Goal: Transaction & Acquisition: Purchase product/service

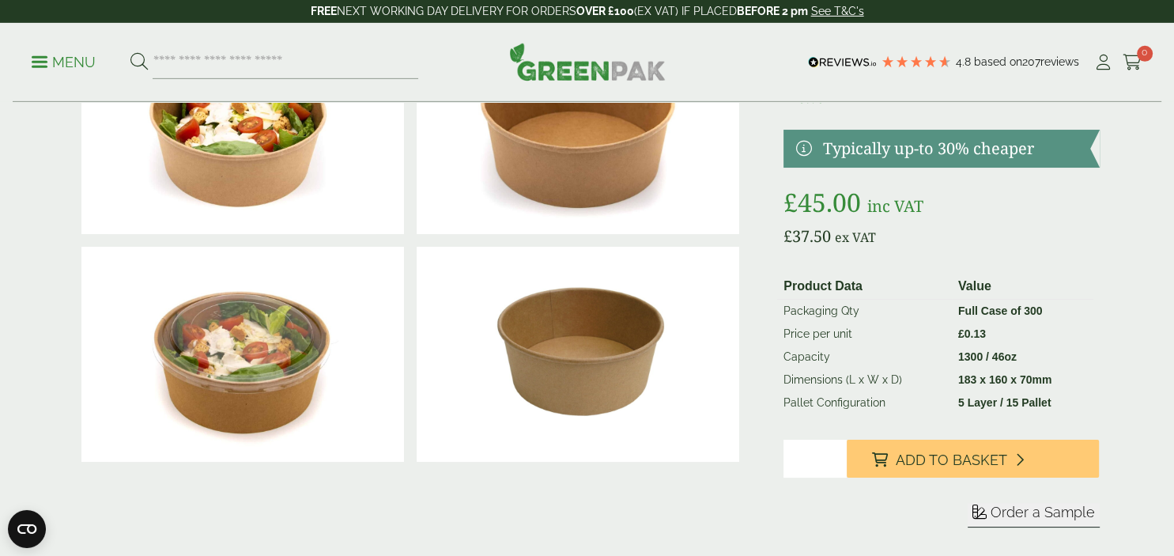
scroll to position [142, 0]
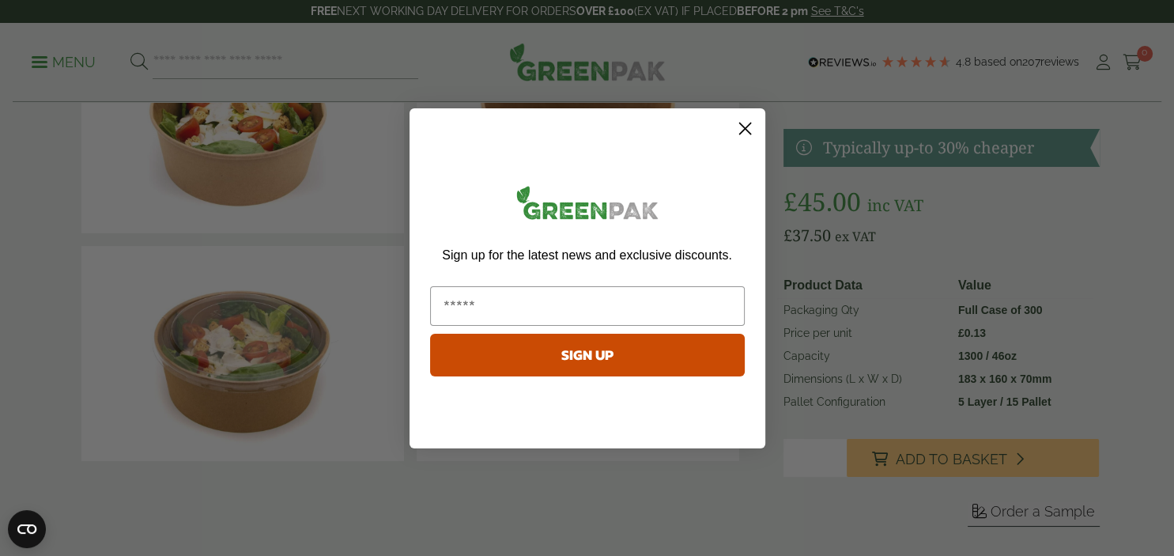
click at [751, 133] on circle "Close dialog" at bounding box center [744, 128] width 26 height 26
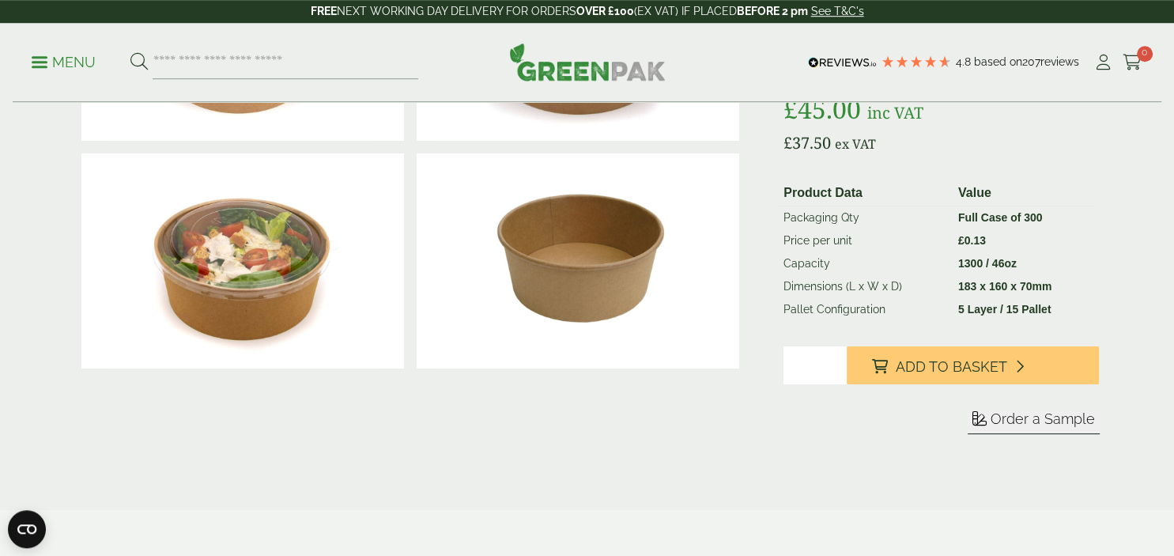
scroll to position [240, 0]
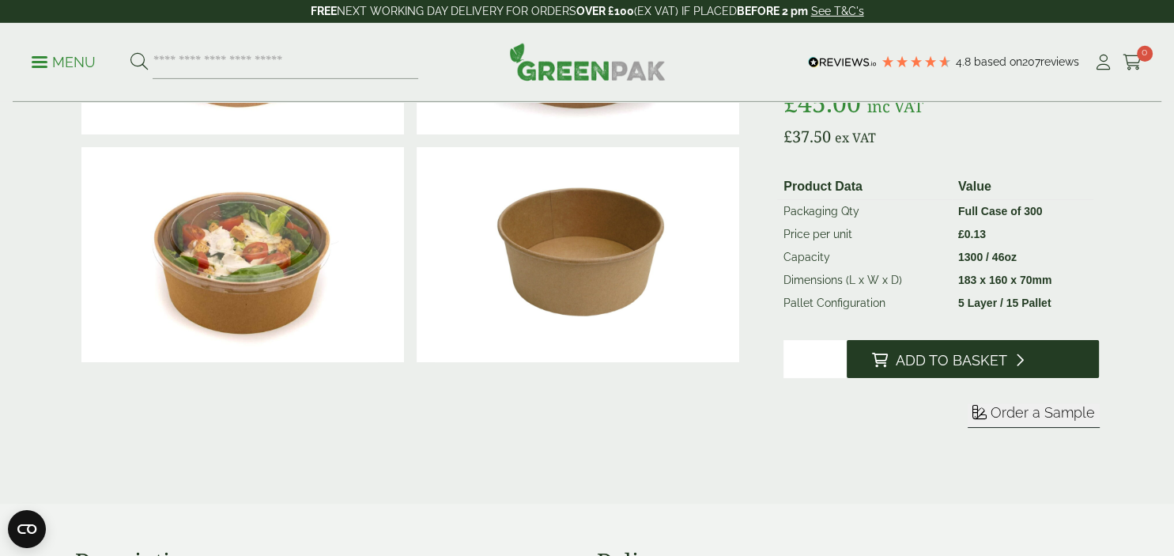
click at [927, 367] on span "Add to Basket" at bounding box center [951, 360] width 111 height 17
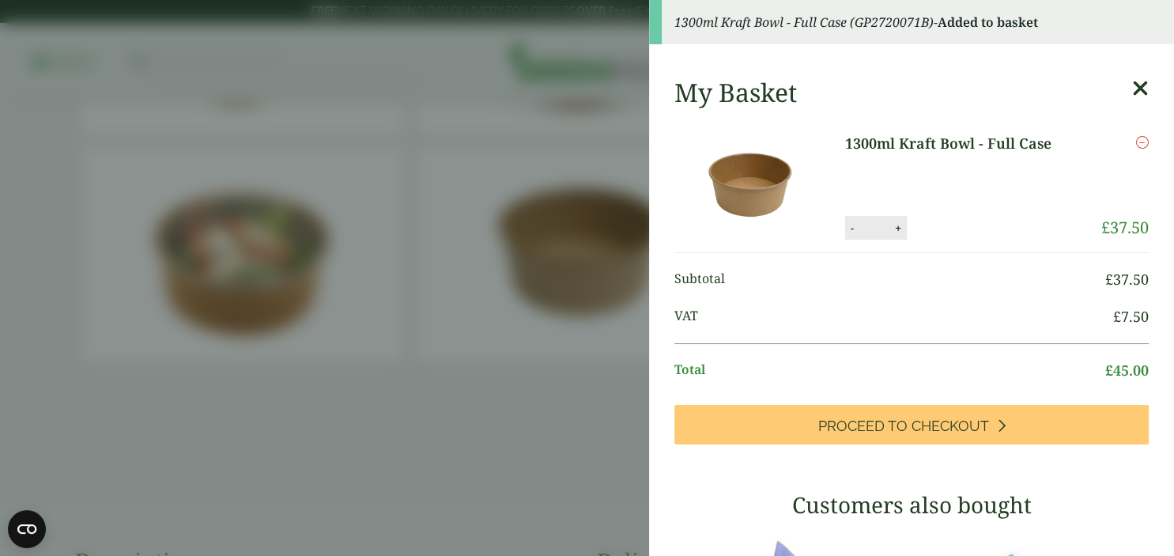
click at [1137, 88] on icon at bounding box center [1140, 88] width 17 height 22
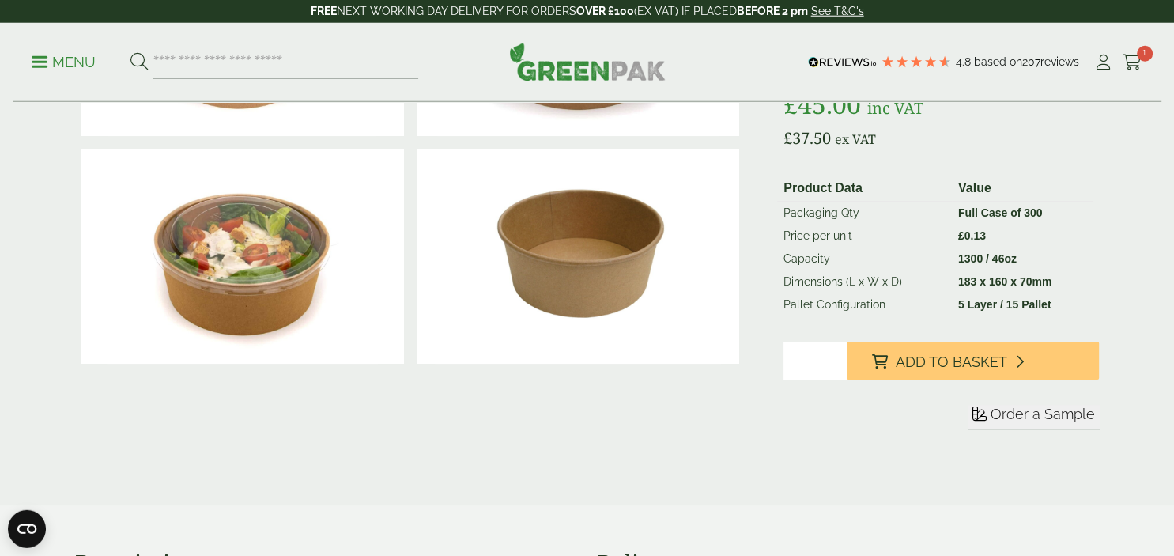
scroll to position [248, 0]
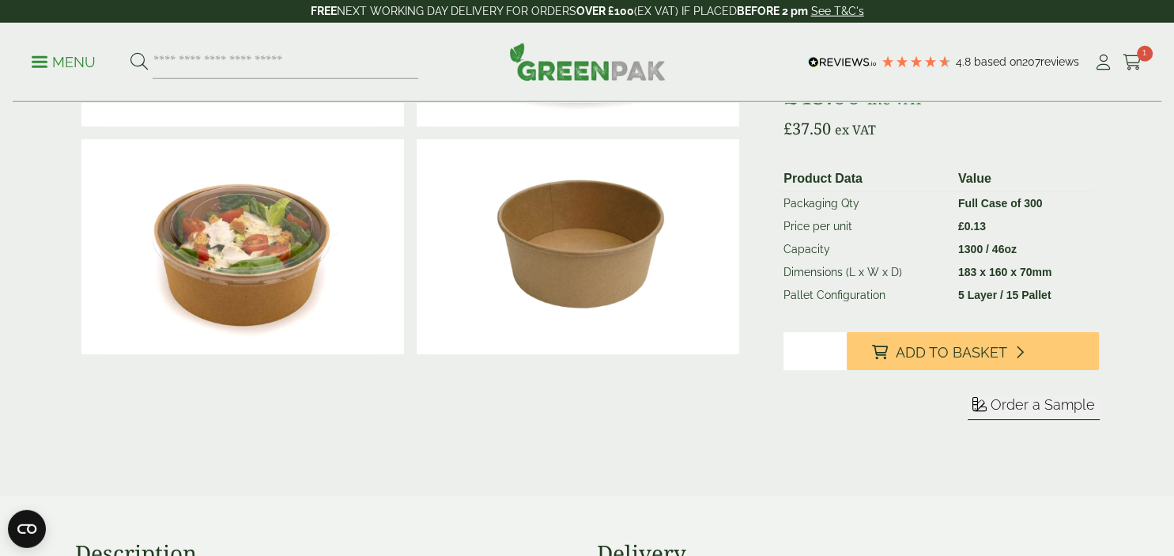
click at [285, 221] on img at bounding box center [242, 246] width 323 height 215
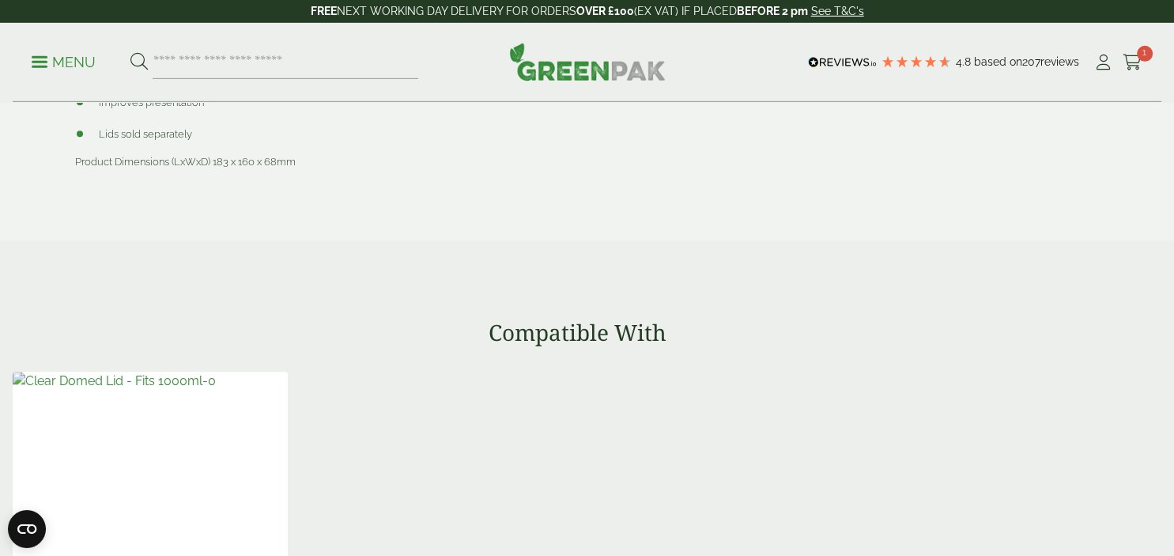
scroll to position [1336, 0]
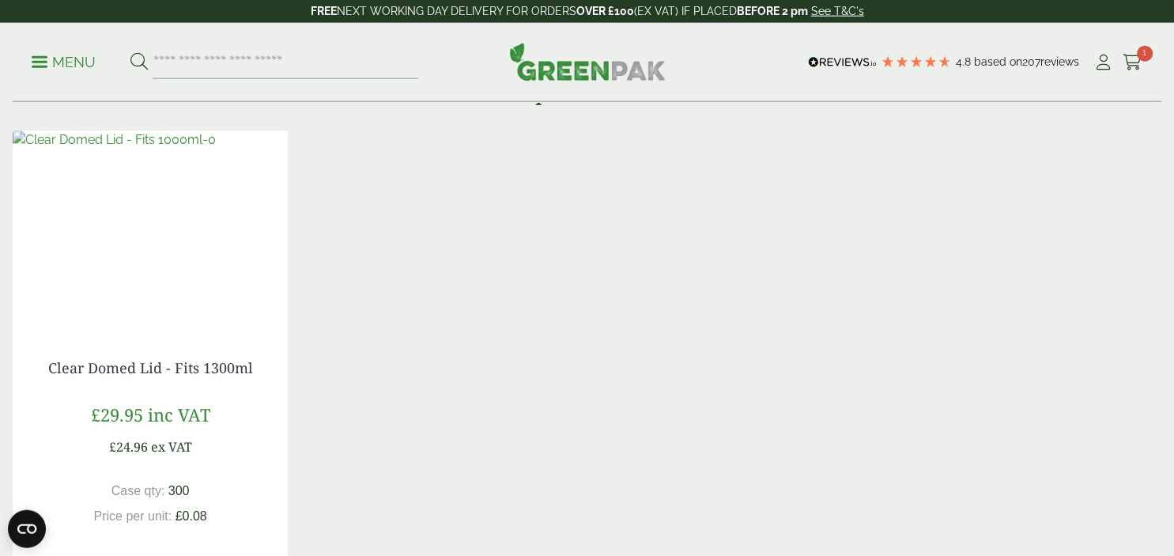
click at [208, 150] on img at bounding box center [114, 140] width 203 height 19
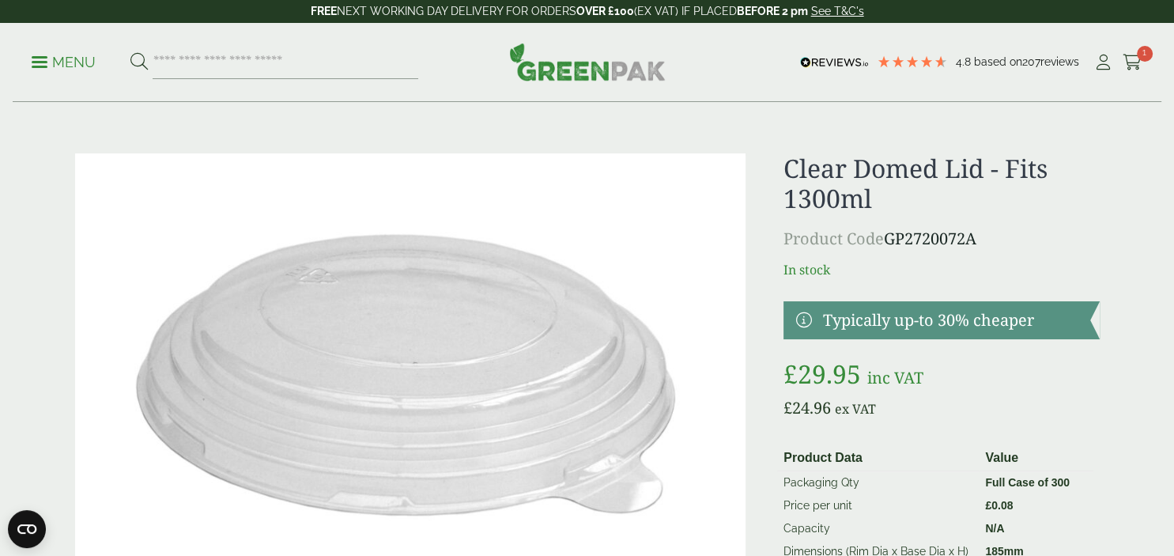
click at [80, 55] on p "Menu" at bounding box center [64, 62] width 64 height 19
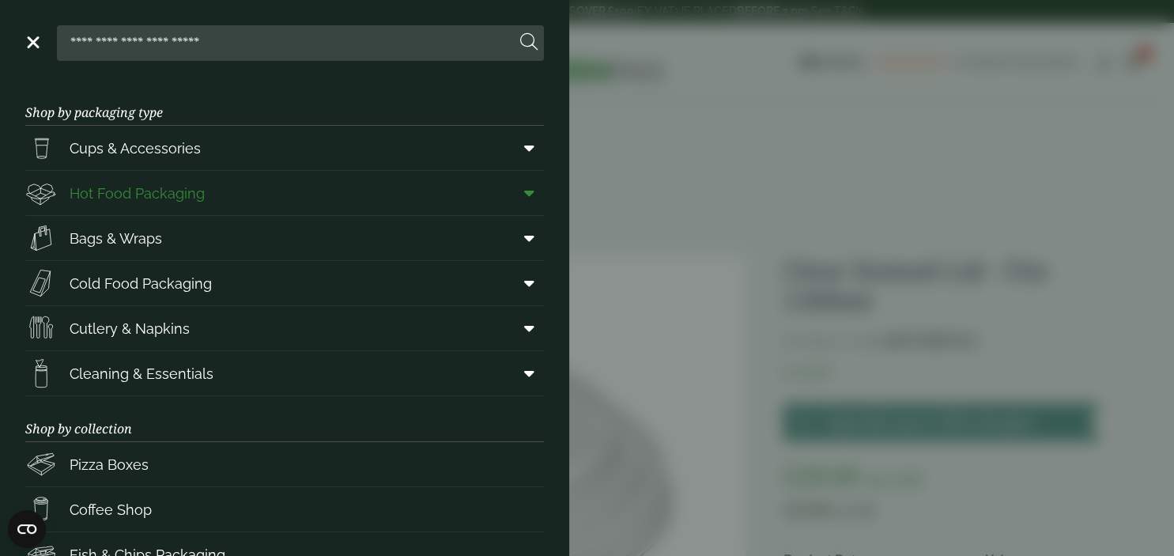
click at [112, 190] on span "Hot Food Packaging" at bounding box center [137, 193] width 135 height 21
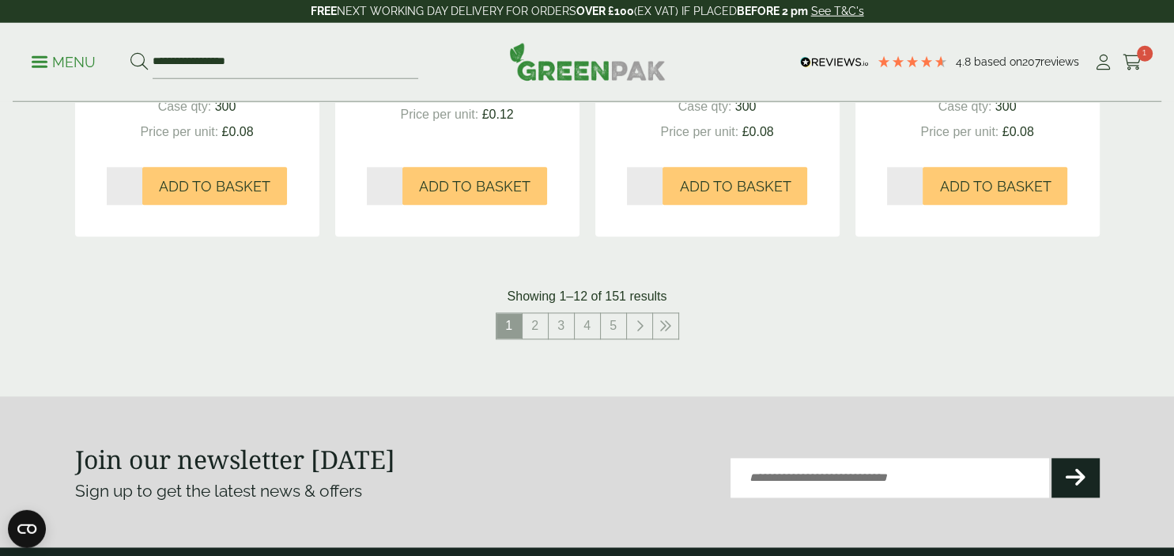
scroll to position [1851, 0]
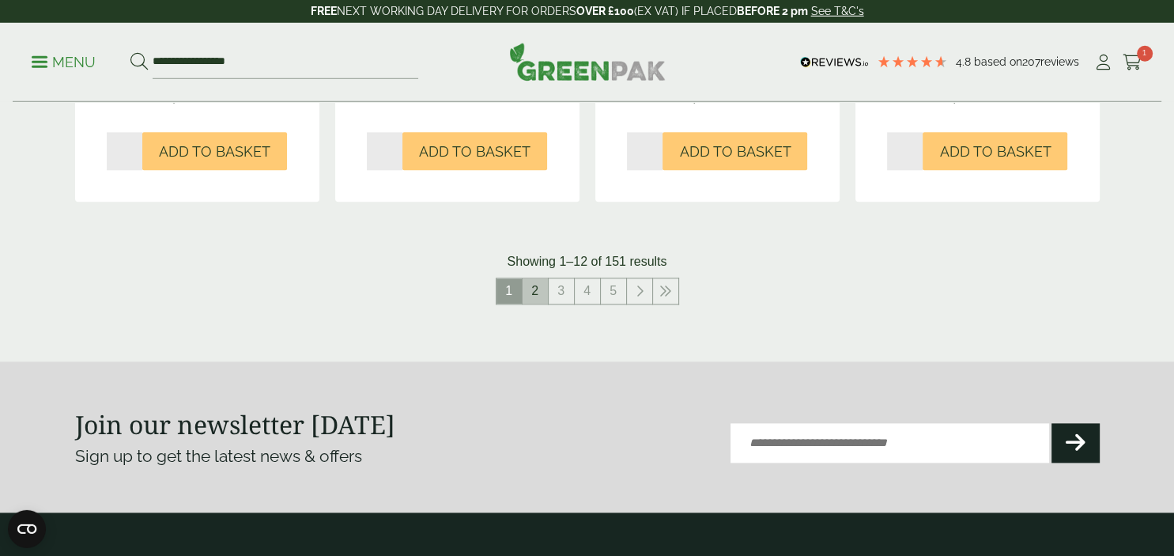
click at [534, 301] on link "2" at bounding box center [535, 291] width 25 height 25
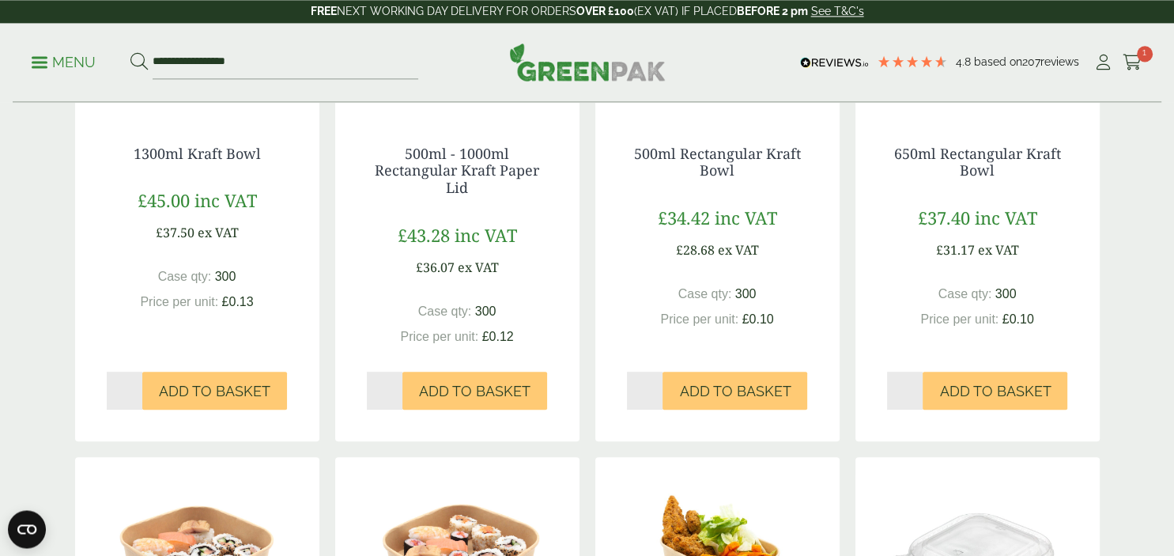
scroll to position [566, 0]
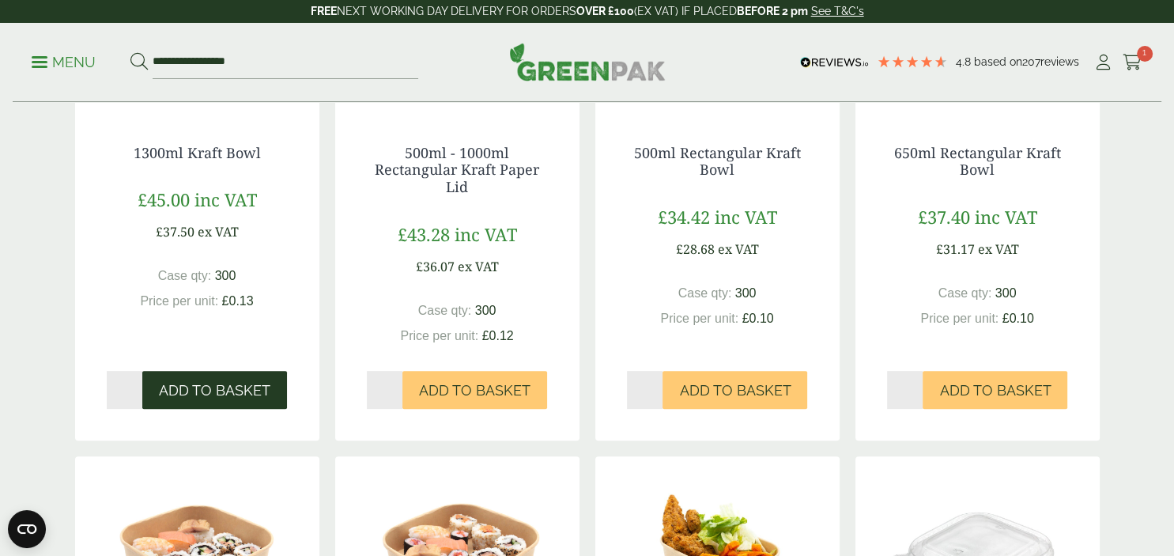
click at [204, 387] on span "Add to Basket" at bounding box center [214, 390] width 111 height 17
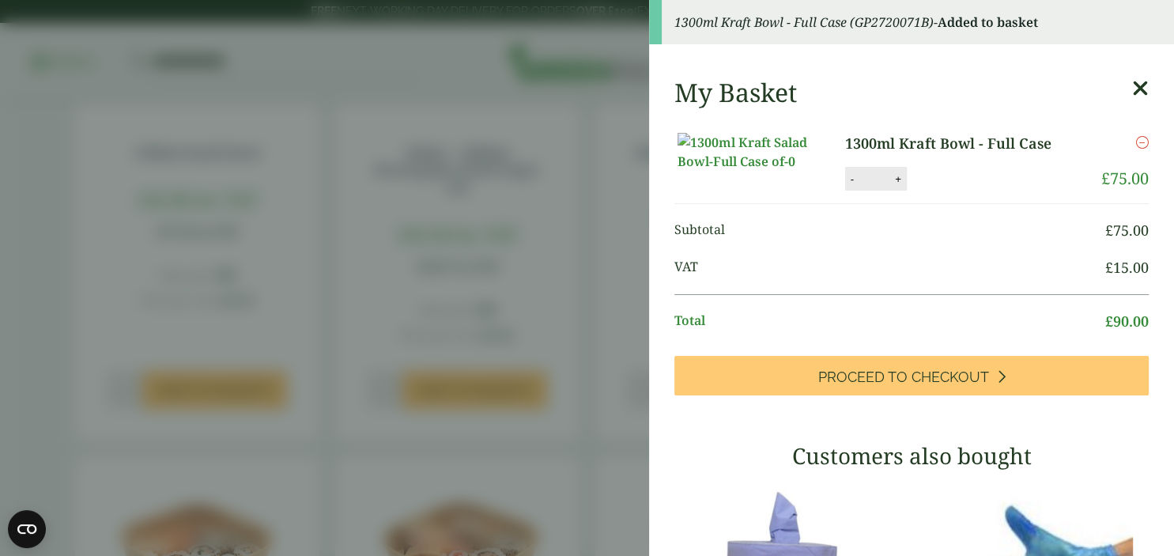
click at [479, 340] on aside "1300ml Kraft Bowl - Full Case (GP2720071B) - Added to basket My Basket 1300ml K…" at bounding box center [587, 278] width 1174 height 556
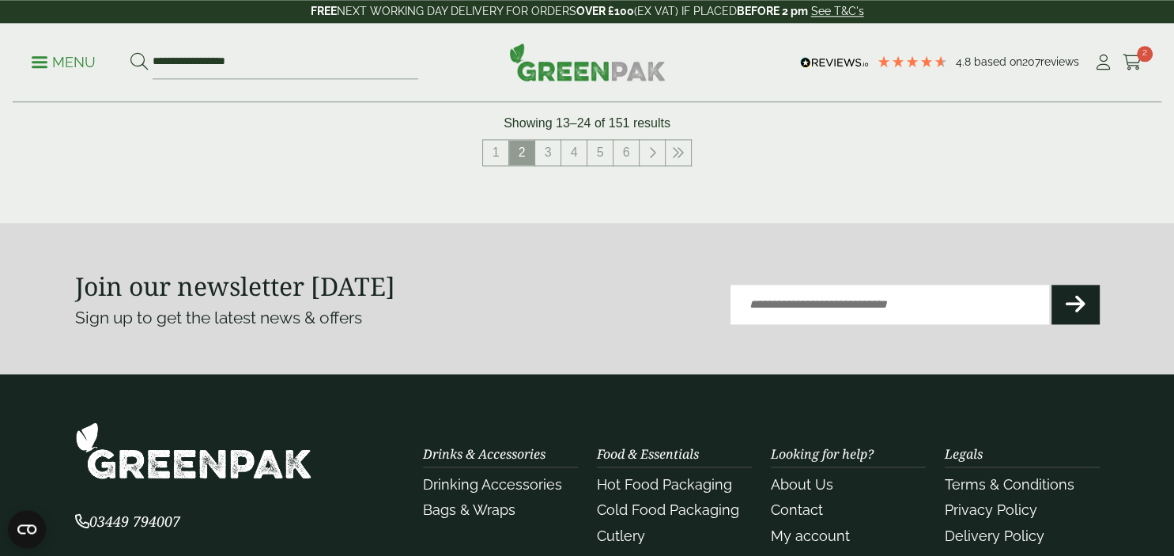
scroll to position [1989, 0]
click at [498, 148] on link "1" at bounding box center [495, 153] width 25 height 25
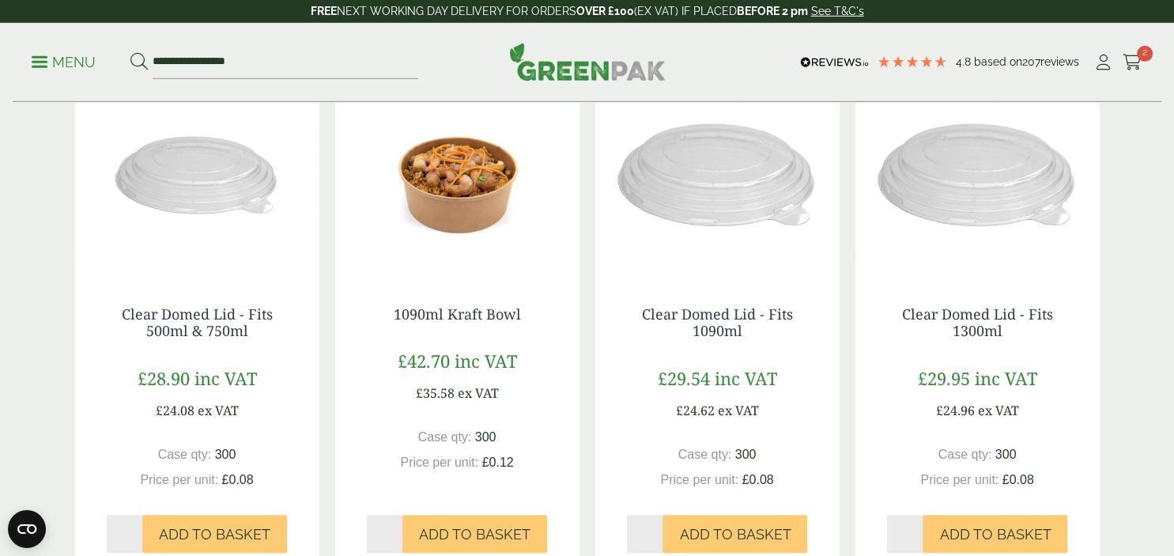
scroll to position [1470, 0]
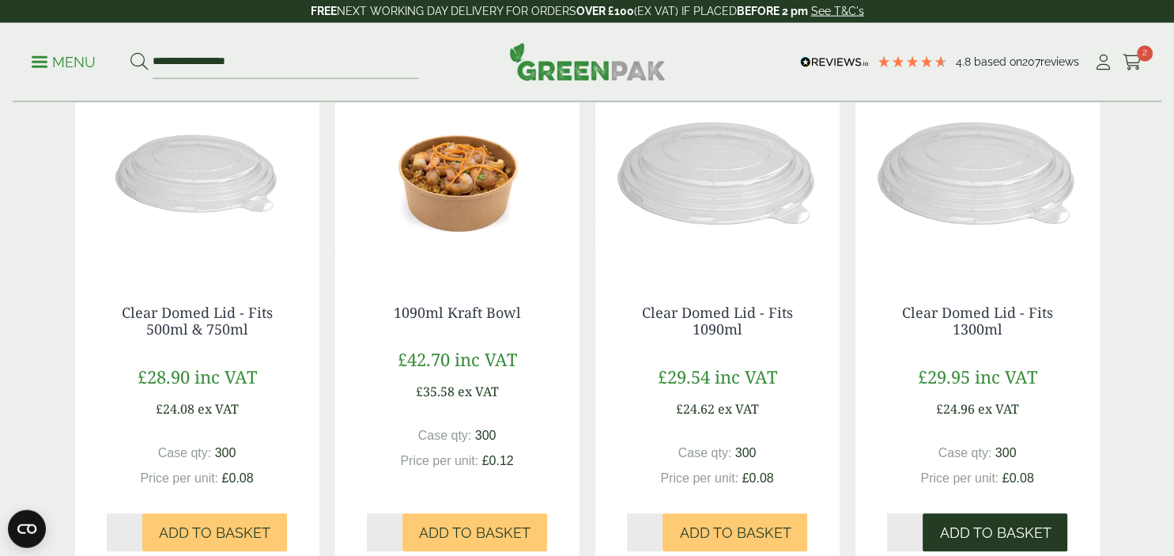
click at [980, 523] on button "Add to Basket" at bounding box center [995, 533] width 145 height 38
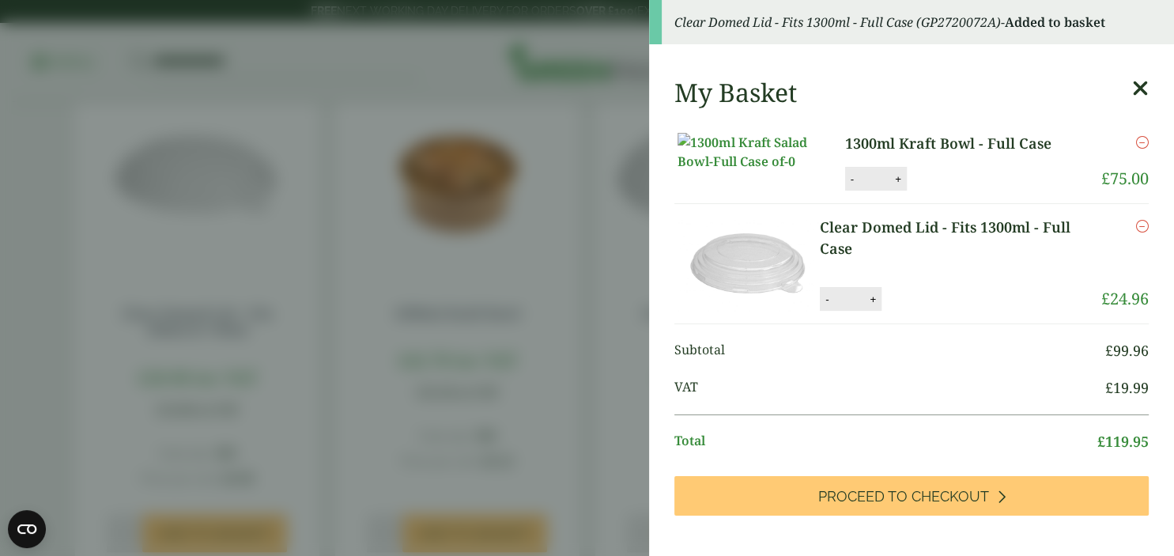
click at [484, 275] on aside "Clear Domed Lid - Fits 1300ml - Full Case (GP2720072A) - Added to basket My Bas…" at bounding box center [587, 278] width 1174 height 556
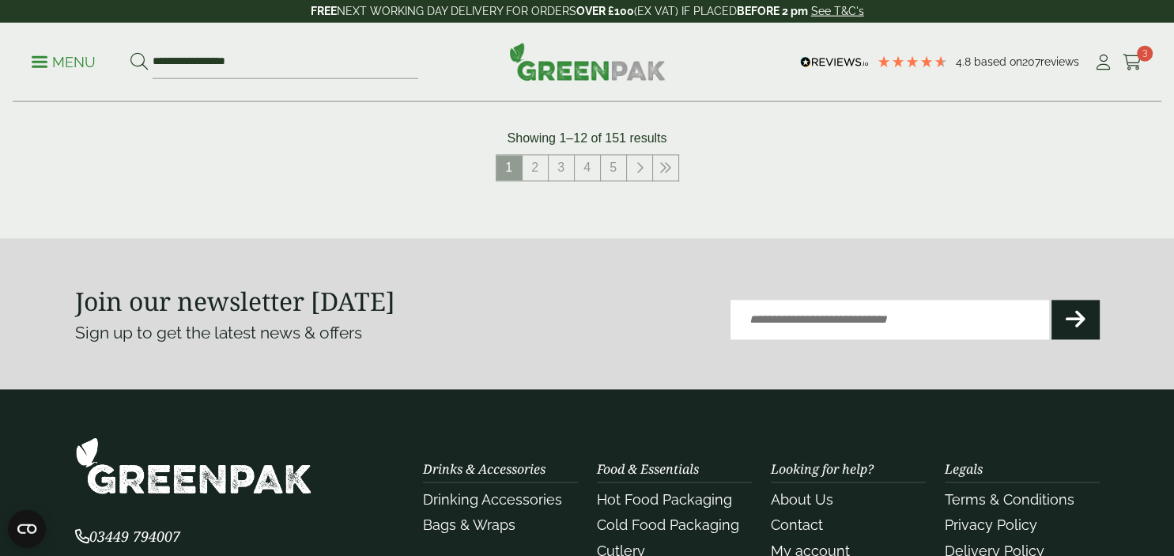
scroll to position [1976, 0]
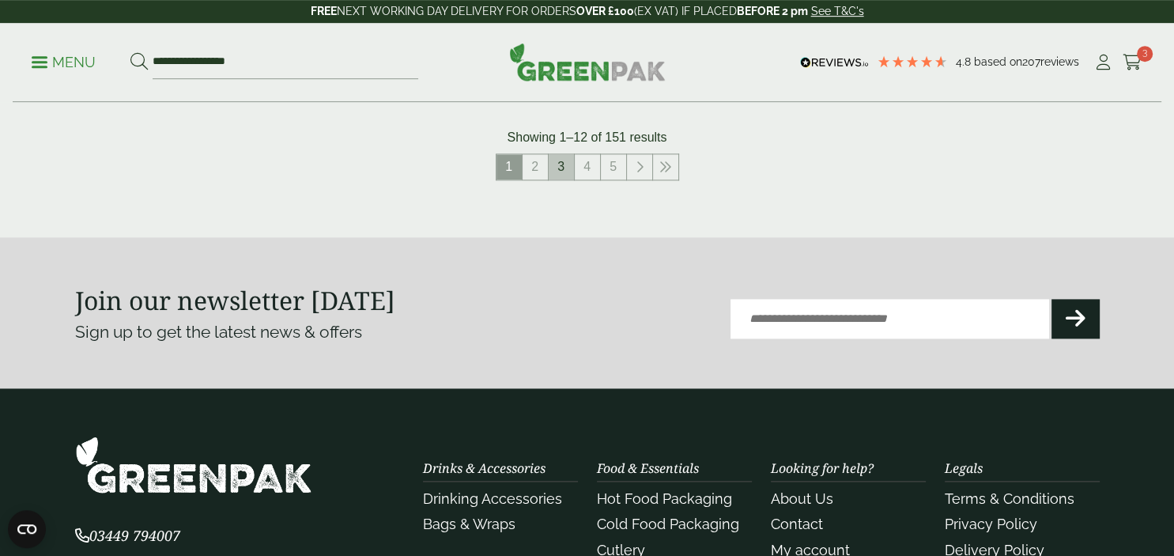
click at [563, 172] on link "3" at bounding box center [561, 166] width 25 height 25
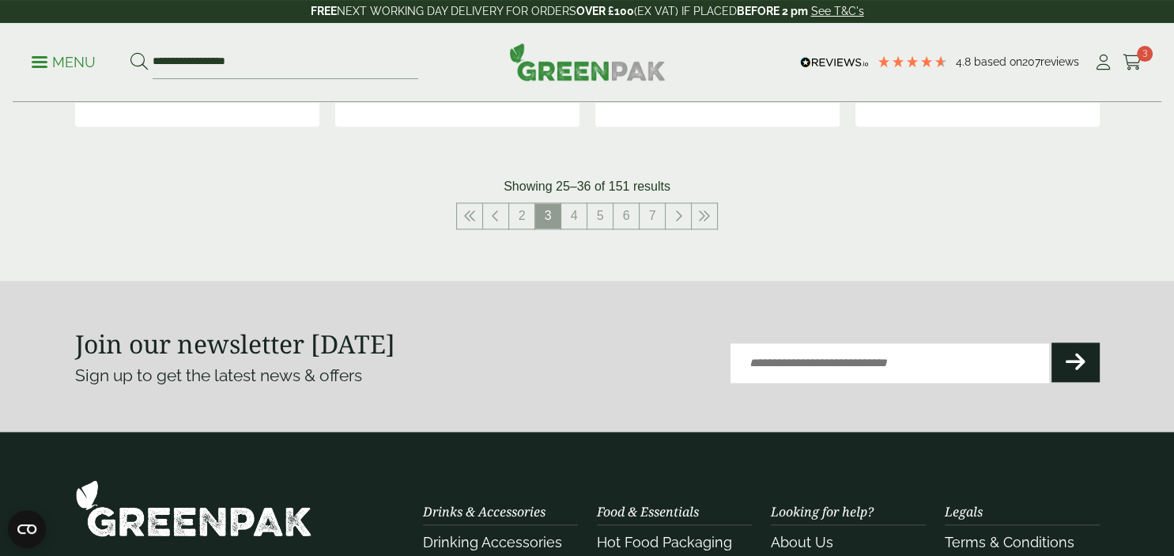
scroll to position [1807, 0]
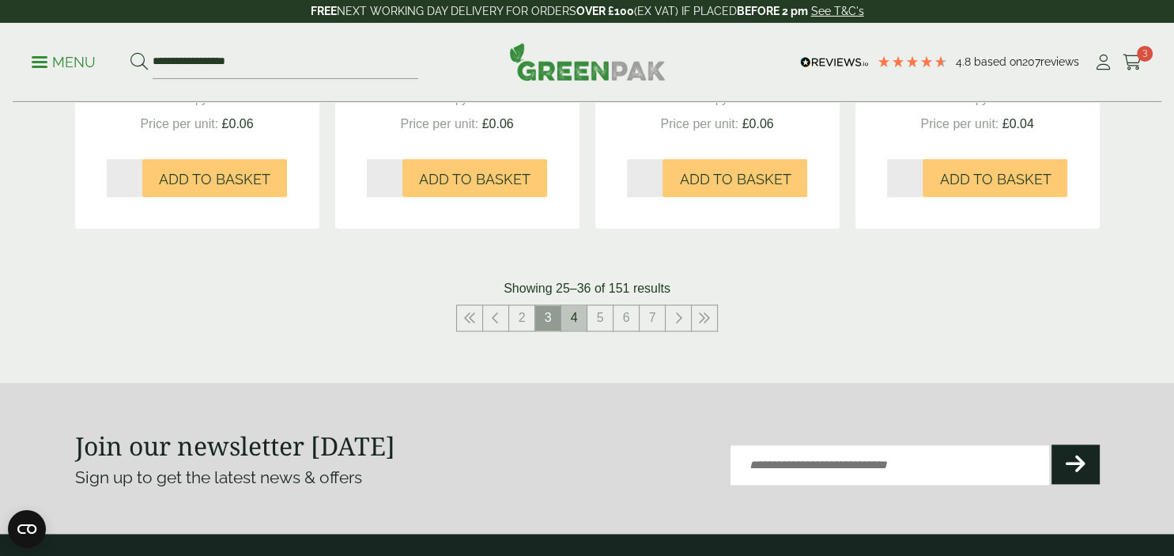
click at [572, 322] on link "4" at bounding box center [573, 317] width 25 height 25
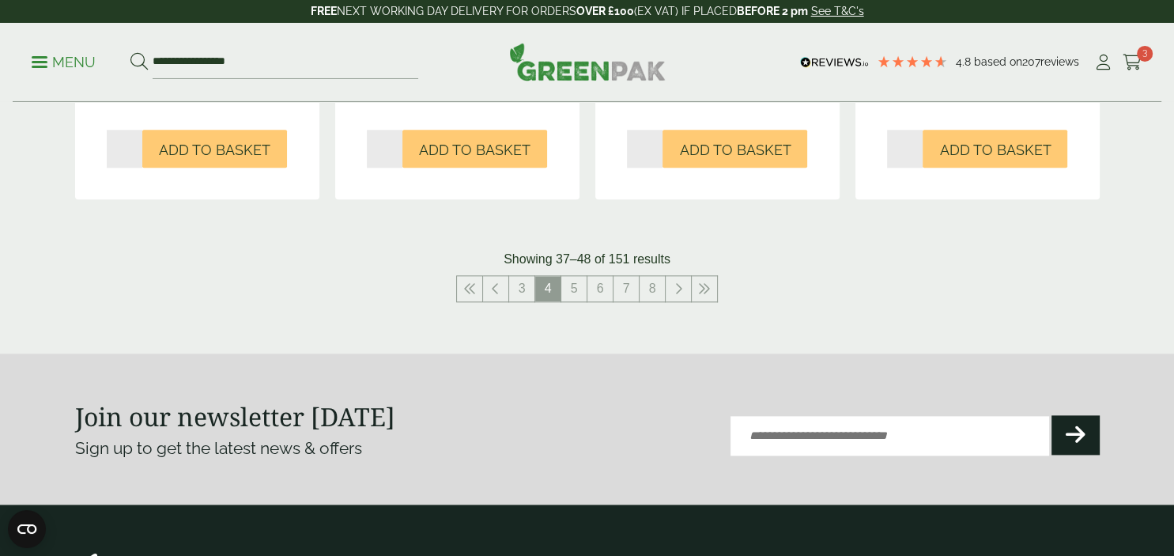
scroll to position [1838, 0]
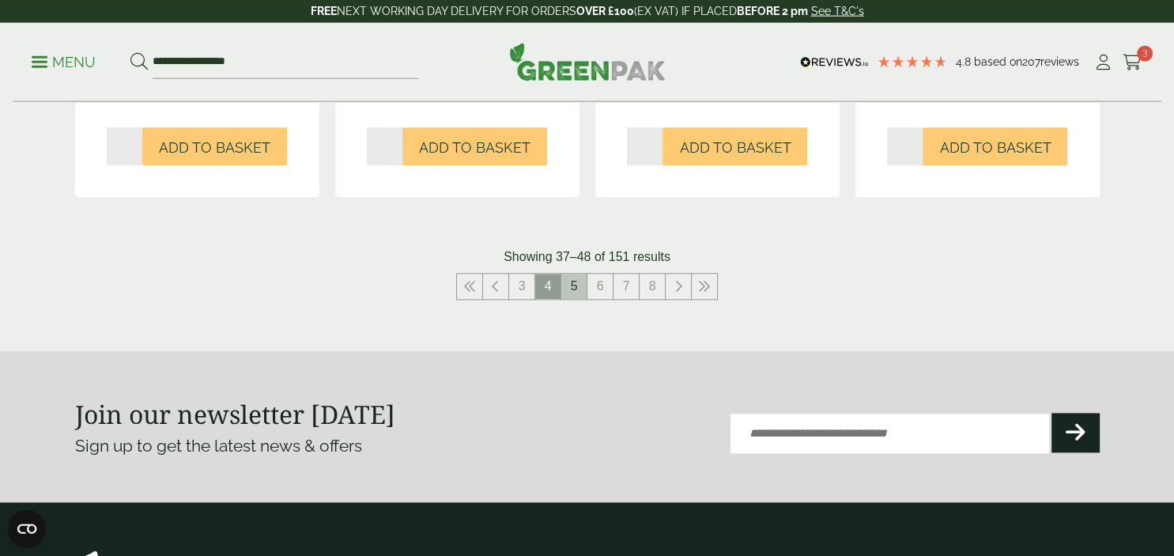
click at [576, 294] on link "5" at bounding box center [573, 286] width 25 height 25
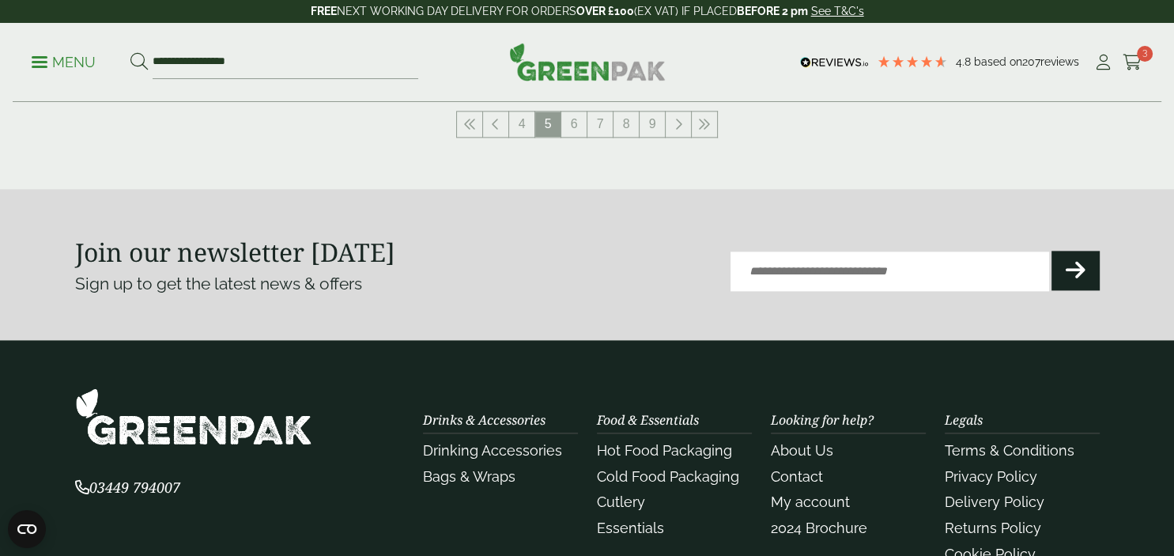
scroll to position [2002, 0]
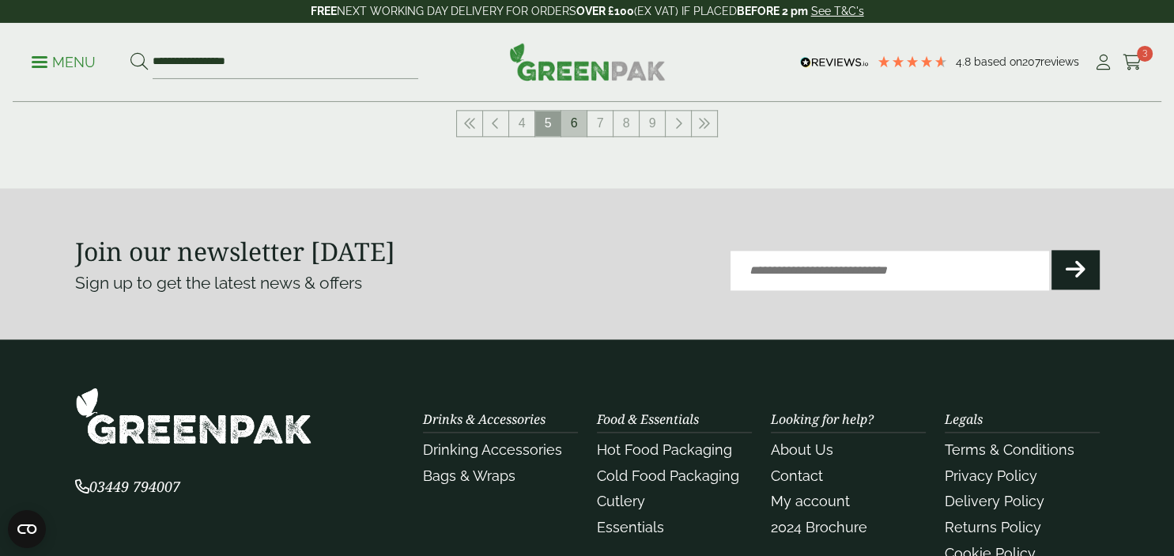
click at [571, 128] on link "6" at bounding box center [573, 123] width 25 height 25
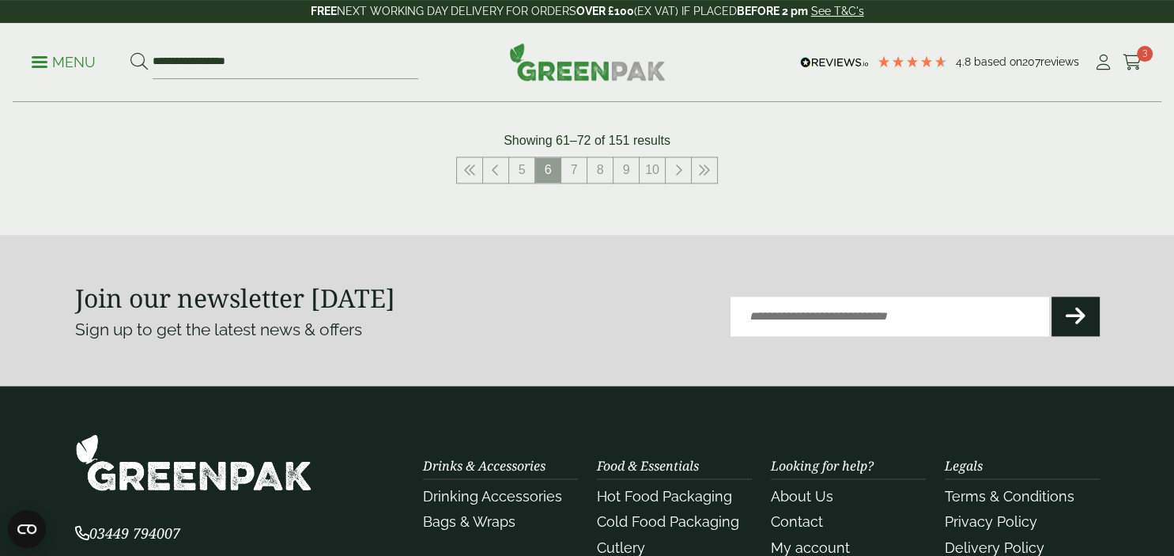
scroll to position [1859, 0]
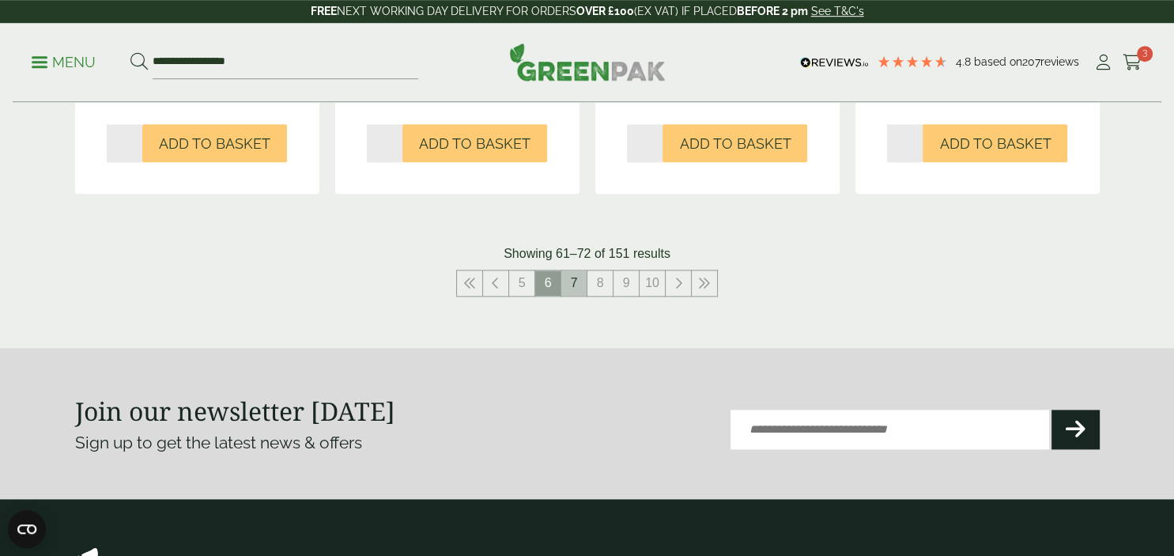
click at [576, 279] on link "7" at bounding box center [573, 282] width 25 height 25
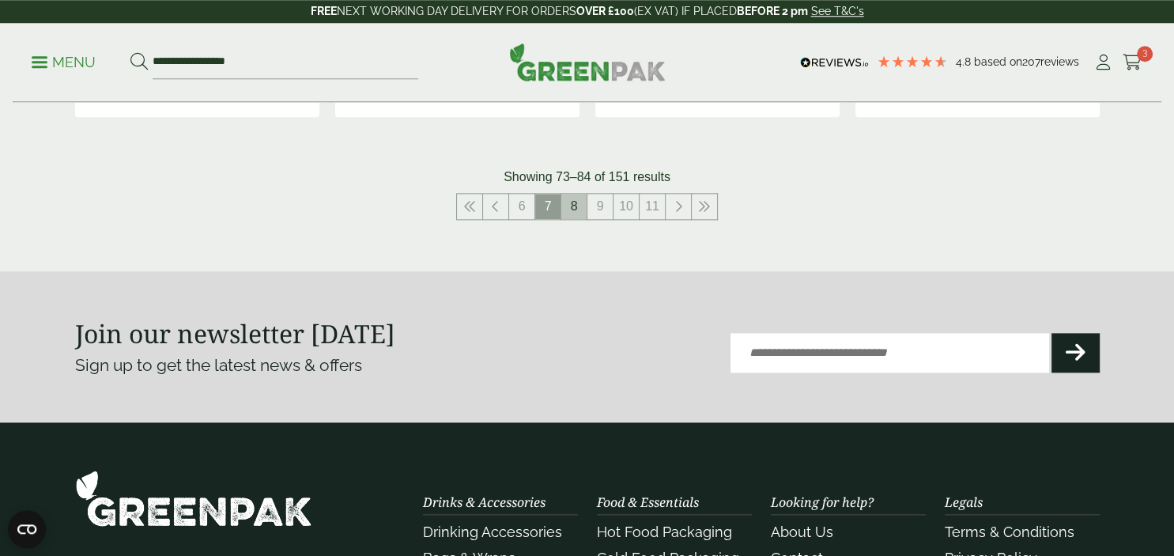
scroll to position [1953, 0]
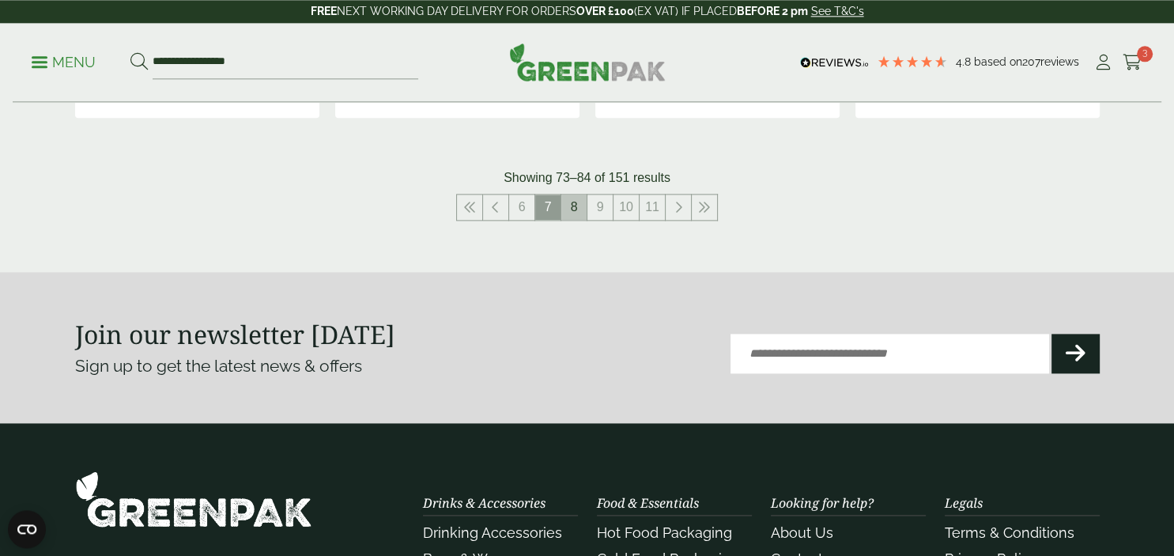
click at [576, 210] on link "8" at bounding box center [573, 206] width 25 height 25
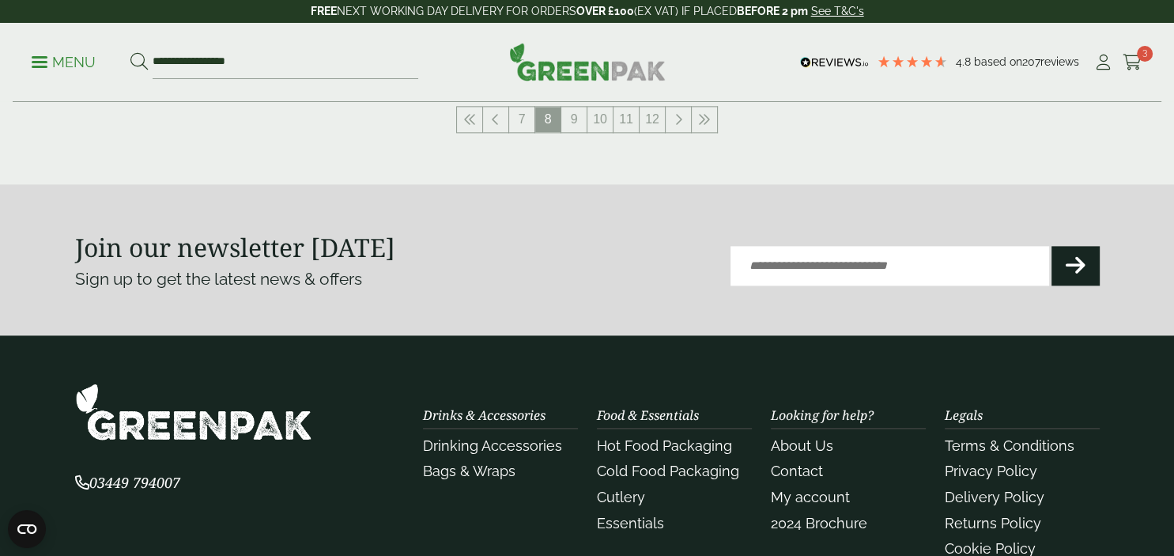
scroll to position [2025, 0]
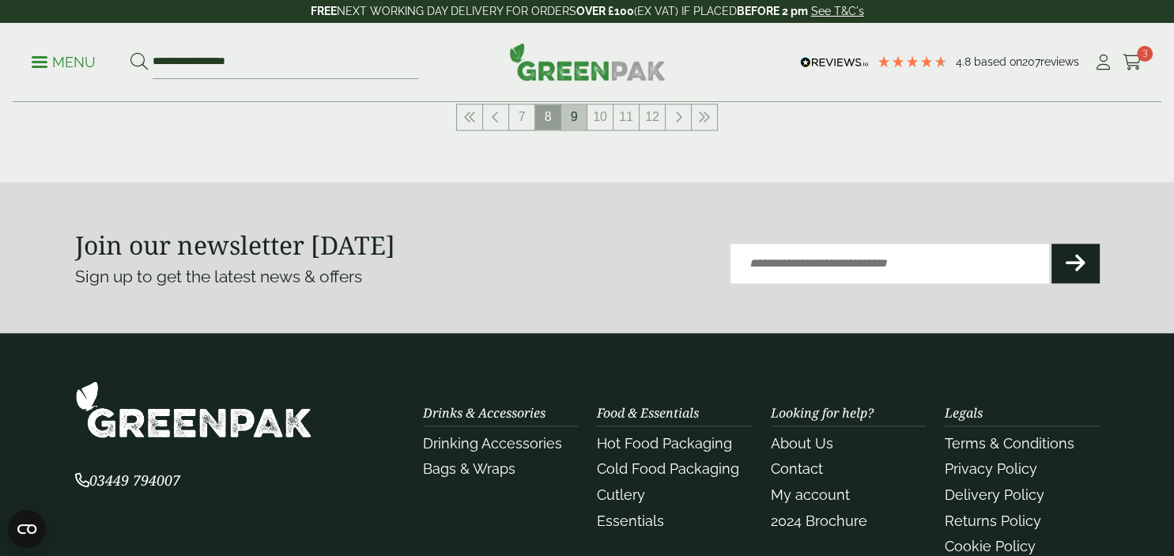
click at [573, 119] on link "9" at bounding box center [573, 116] width 25 height 25
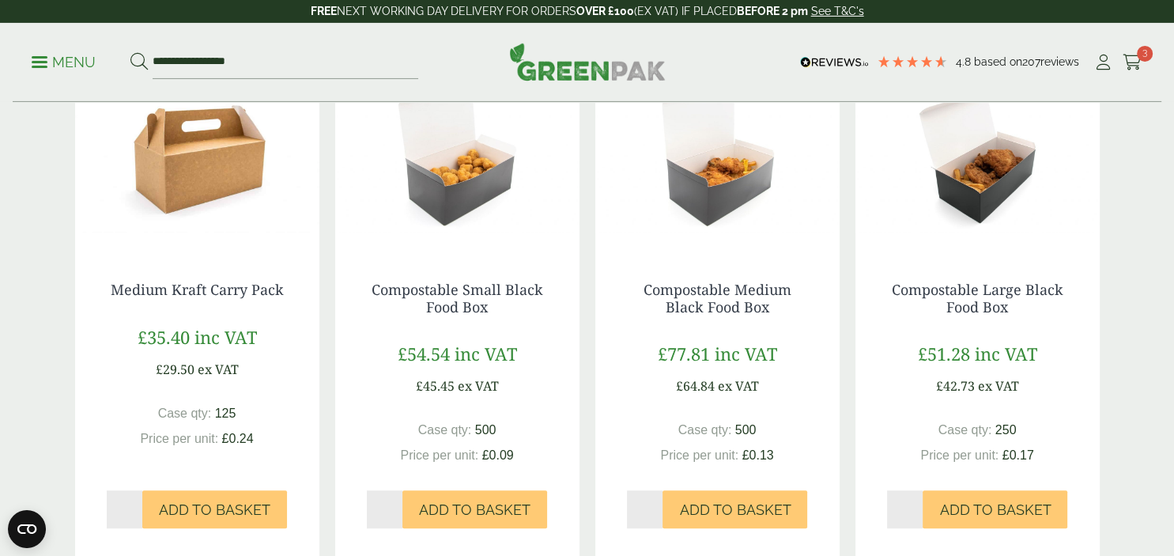
scroll to position [953, 0]
click at [187, 160] on img at bounding box center [197, 150] width 244 height 198
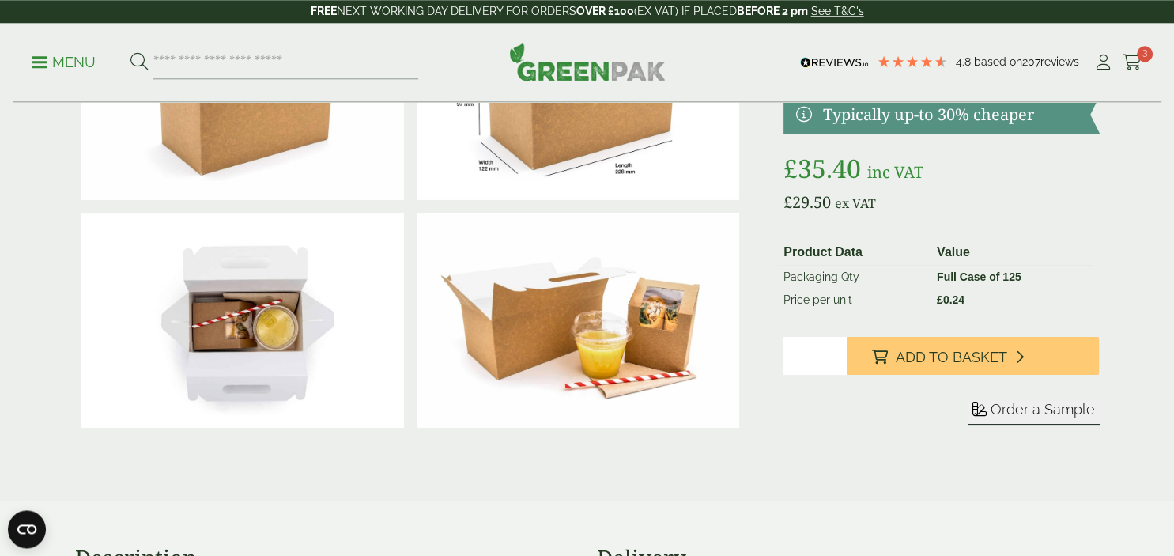
scroll to position [45, 0]
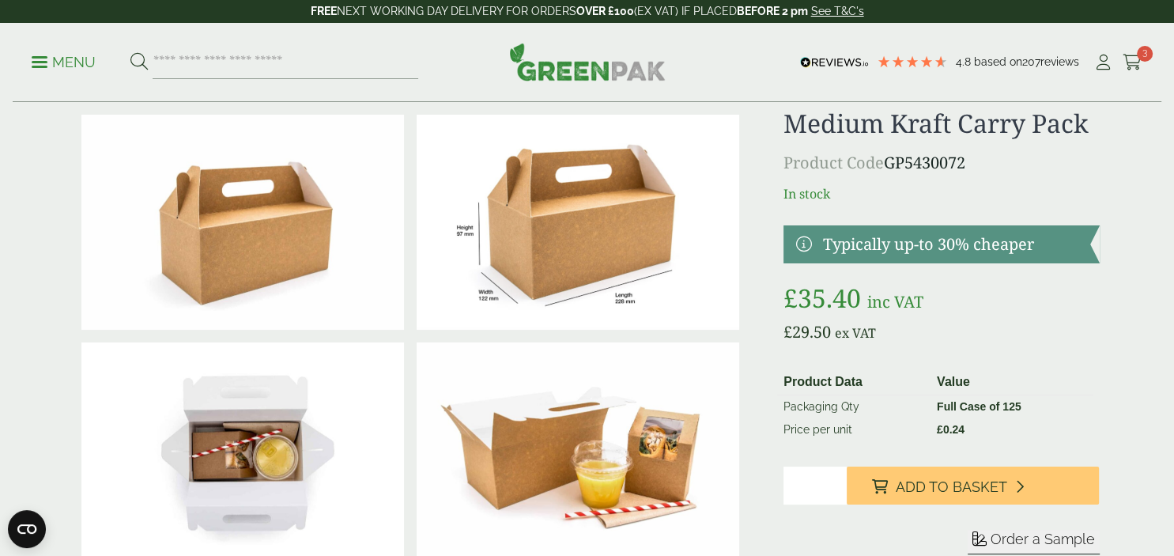
click at [557, 251] on img at bounding box center [578, 222] width 323 height 215
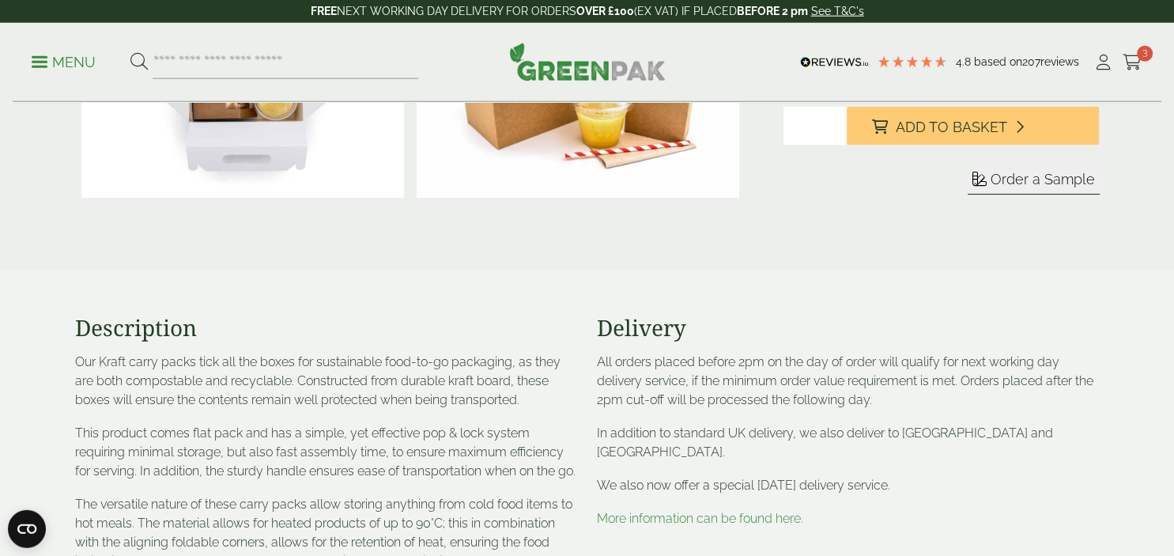
scroll to position [0, 0]
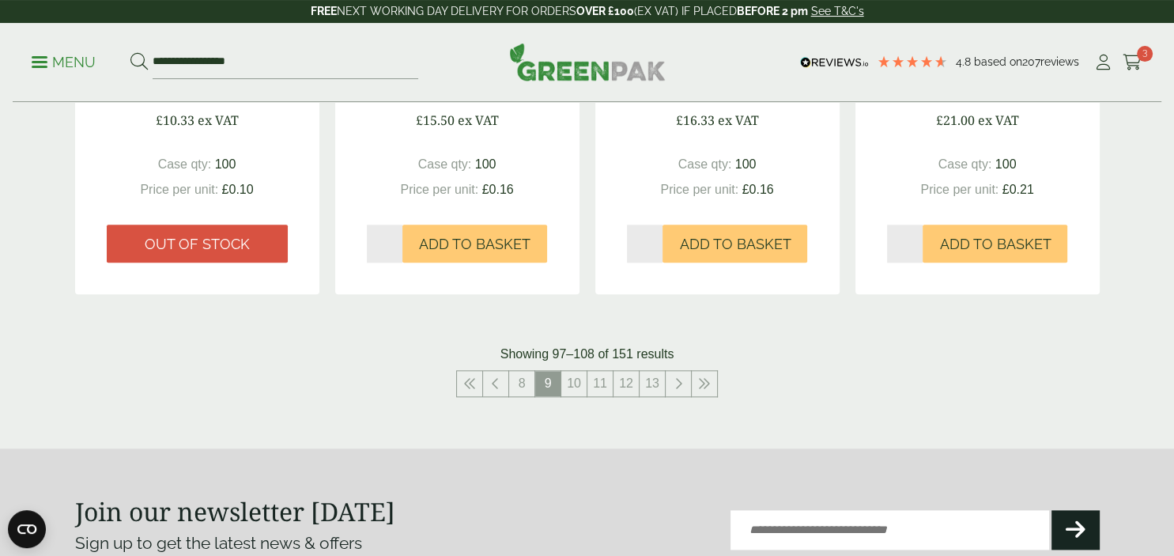
scroll to position [1724, 0]
click at [567, 387] on link "10" at bounding box center [573, 384] width 25 height 25
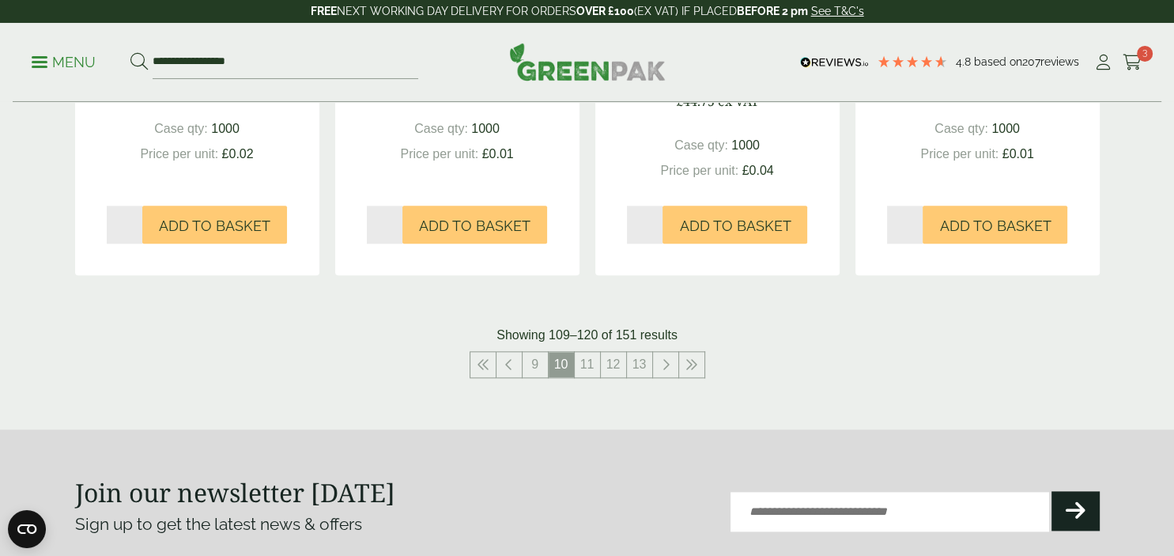
scroll to position [1769, 0]
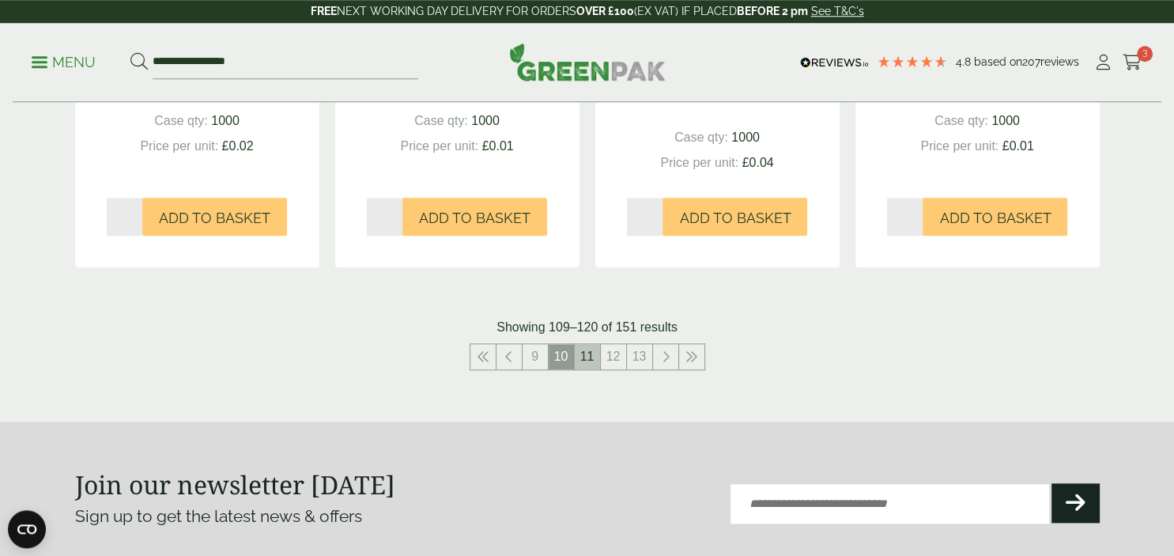
click at [590, 361] on link "11" at bounding box center [587, 356] width 25 height 25
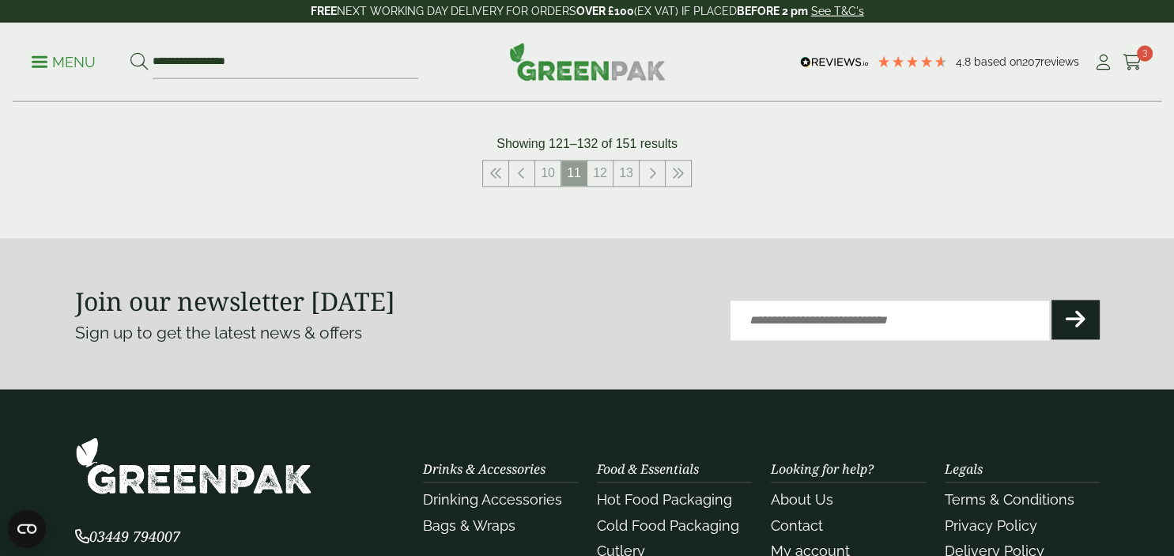
scroll to position [1958, 0]
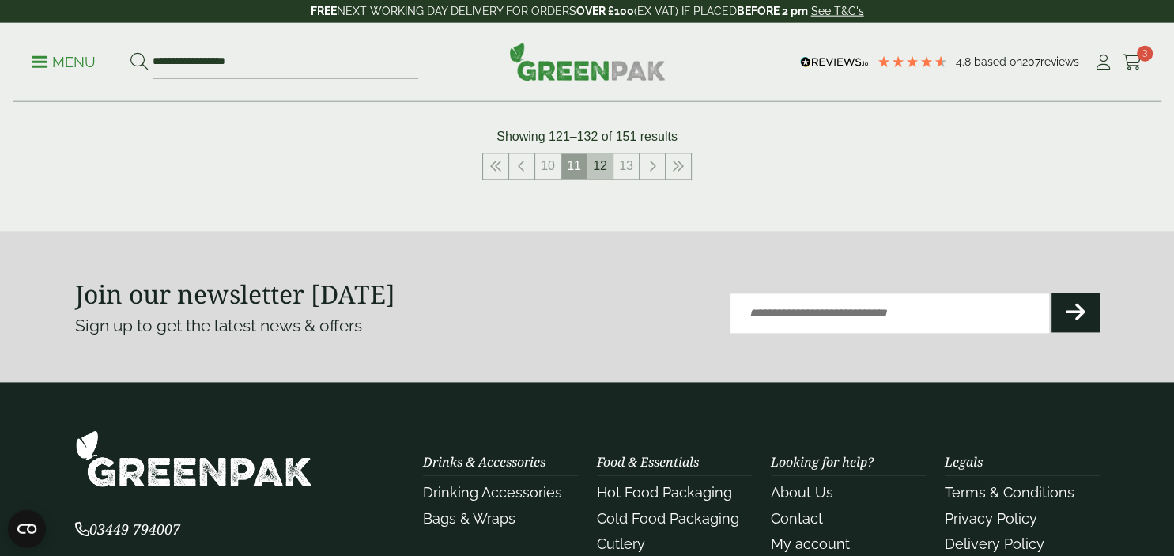
click at [593, 162] on link "12" at bounding box center [599, 166] width 25 height 25
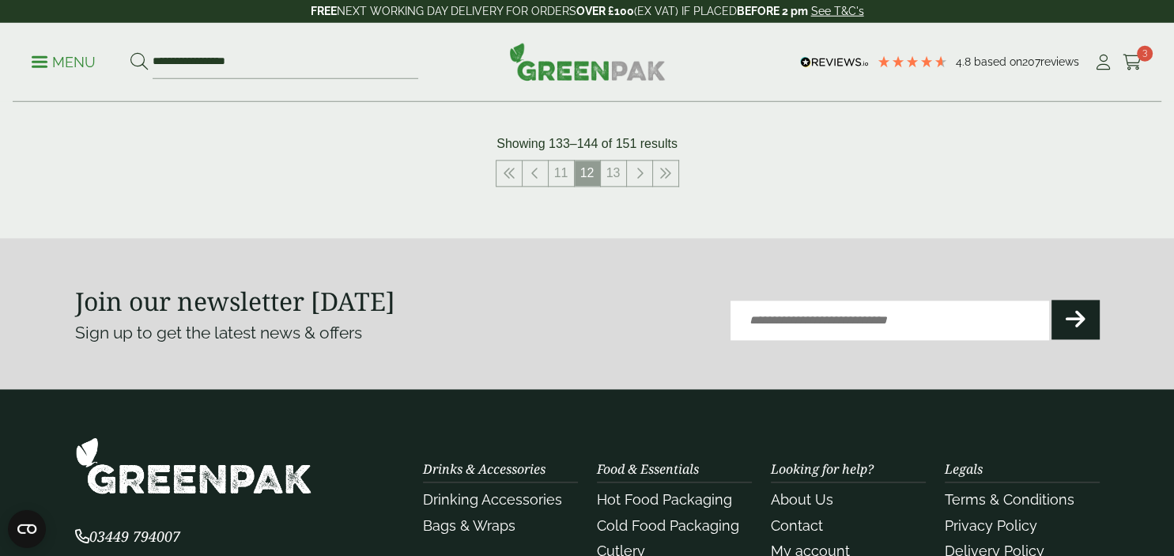
scroll to position [1892, 0]
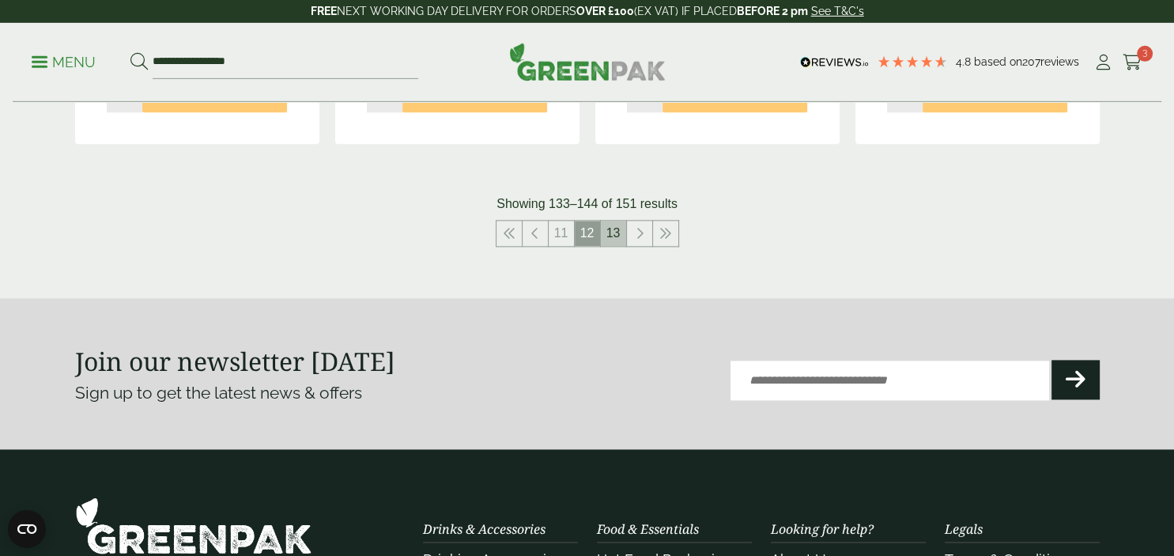
click at [620, 235] on link "13" at bounding box center [613, 233] width 25 height 25
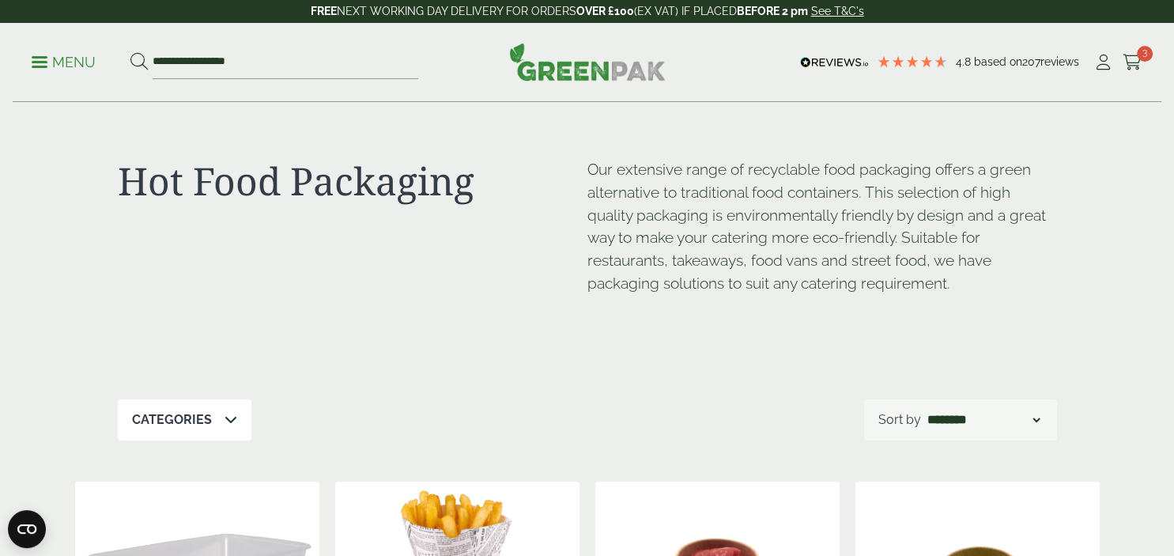
click at [48, 59] on p "Menu" at bounding box center [64, 62] width 64 height 19
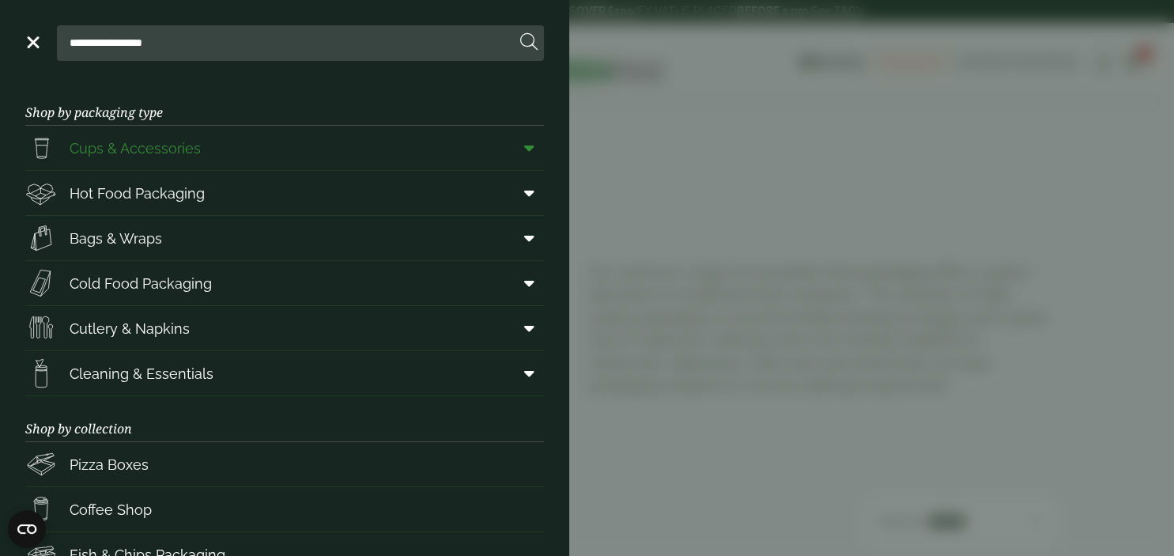
click at [90, 138] on span "Cups & Accessories" at bounding box center [135, 148] width 131 height 21
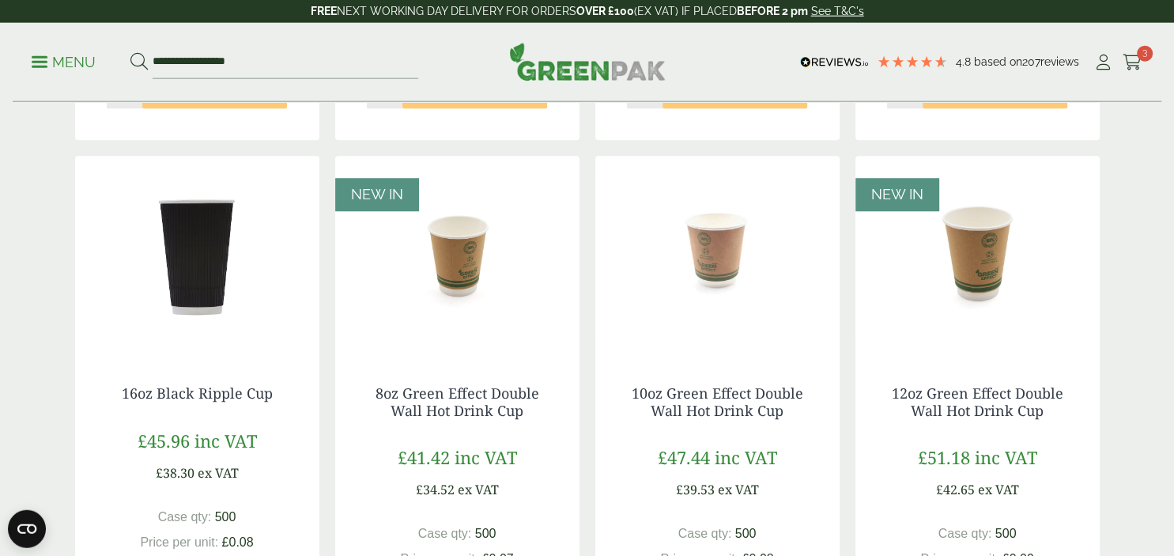
scroll to position [1663, 0]
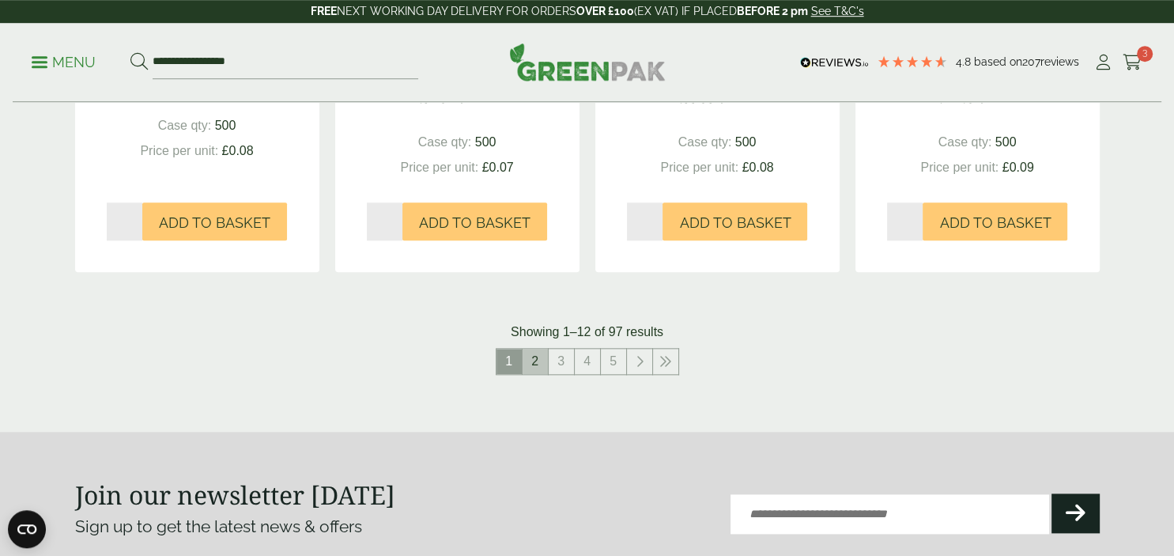
click at [535, 369] on link "2" at bounding box center [535, 361] width 25 height 25
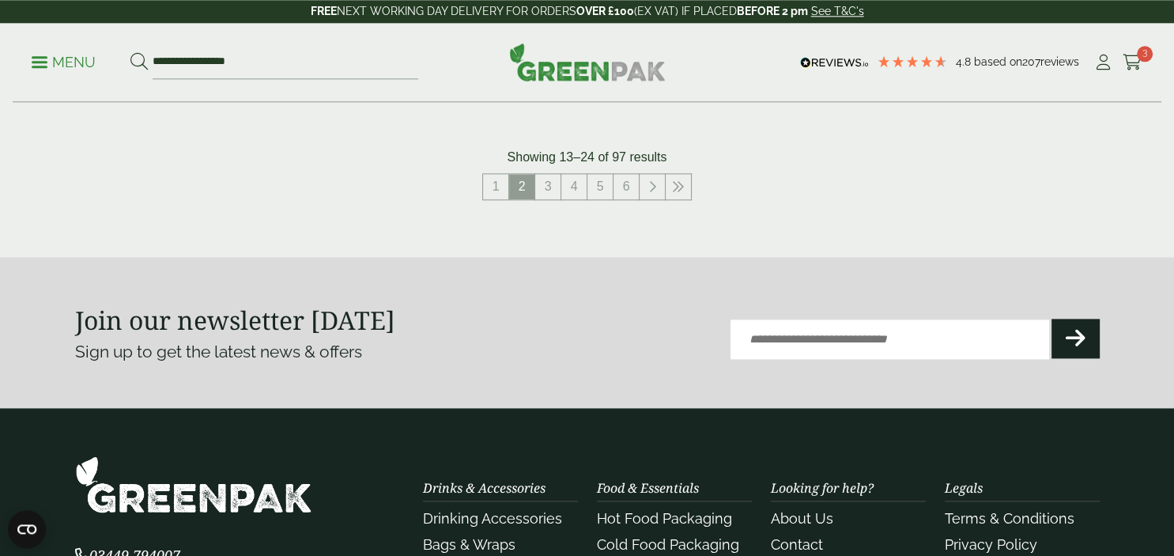
scroll to position [1838, 0]
click at [549, 191] on link "3" at bounding box center [547, 185] width 25 height 25
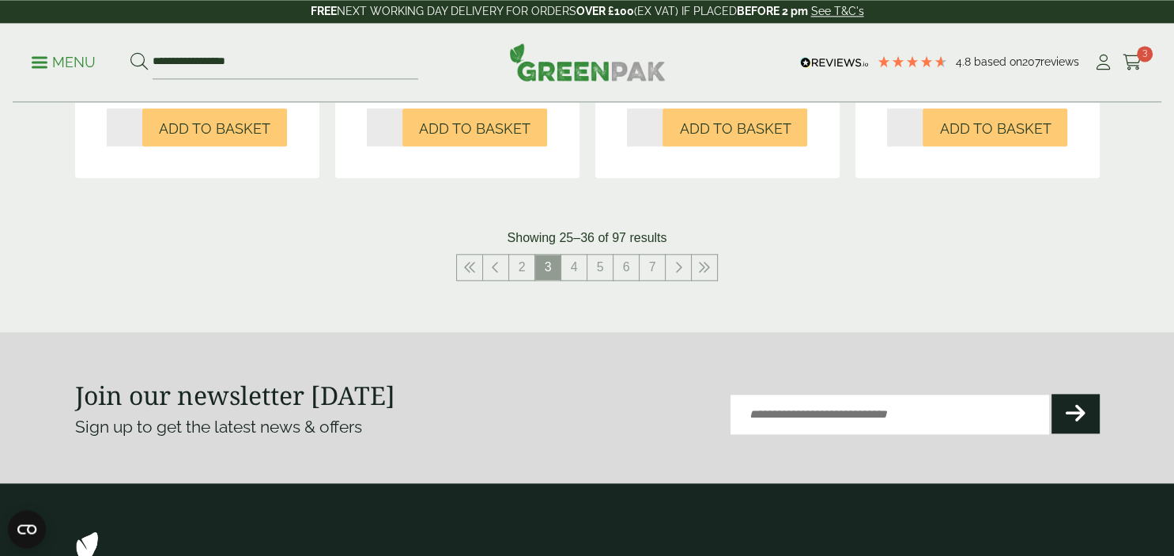
scroll to position [1755, 0]
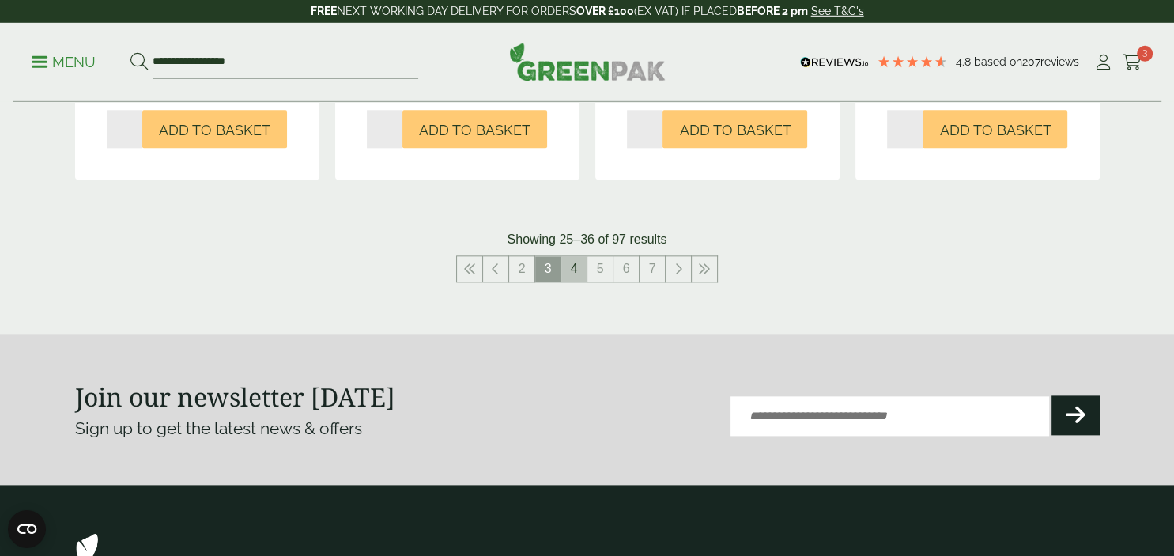
click at [577, 275] on link "4" at bounding box center [573, 268] width 25 height 25
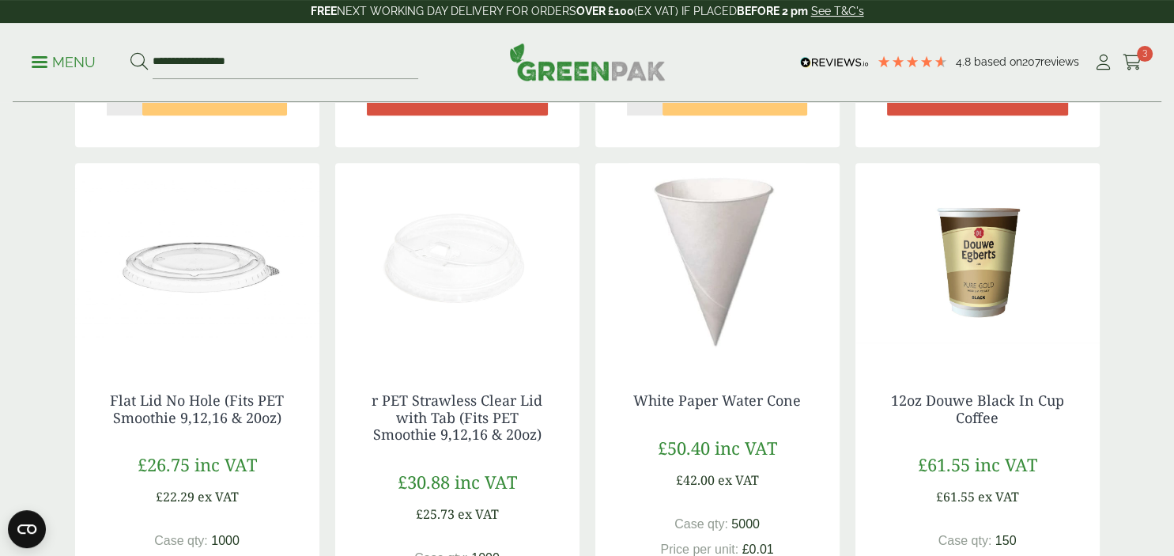
scroll to position [776, 0]
click at [694, 288] on img at bounding box center [717, 261] width 244 height 198
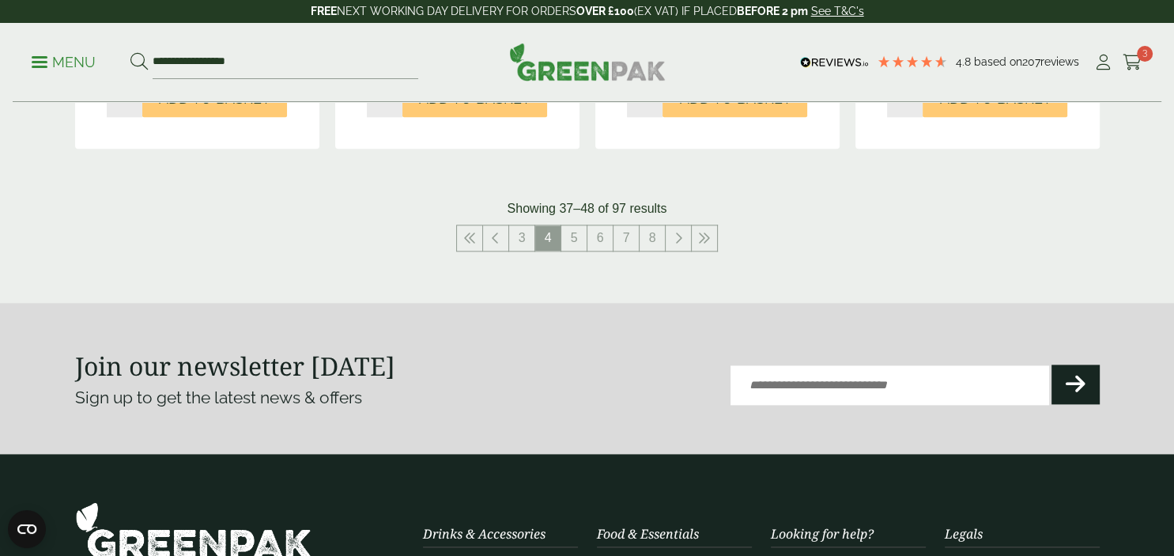
scroll to position [1840, 0]
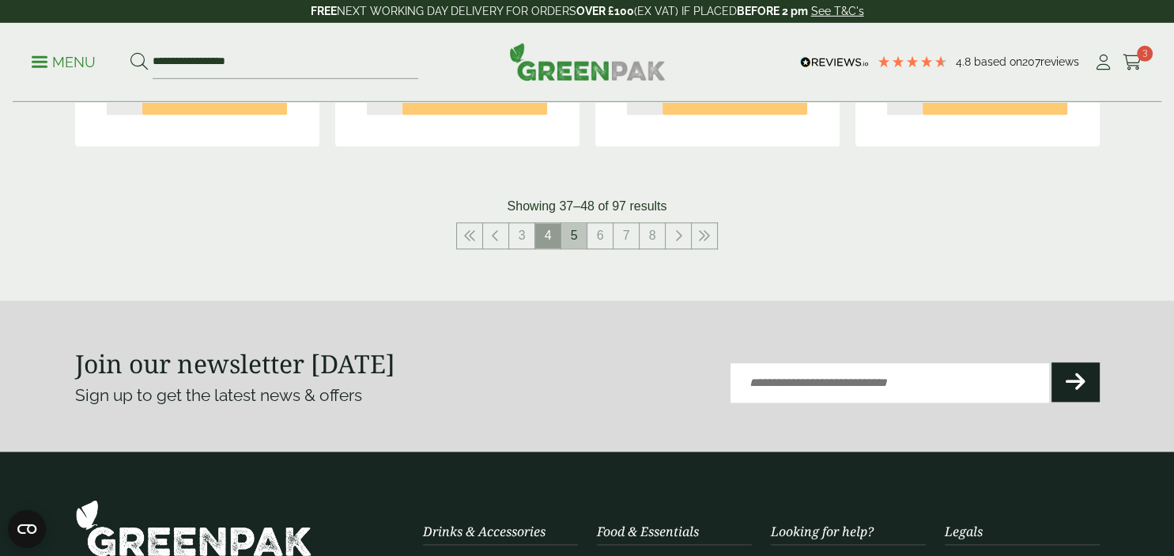
click at [573, 231] on link "5" at bounding box center [573, 235] width 25 height 25
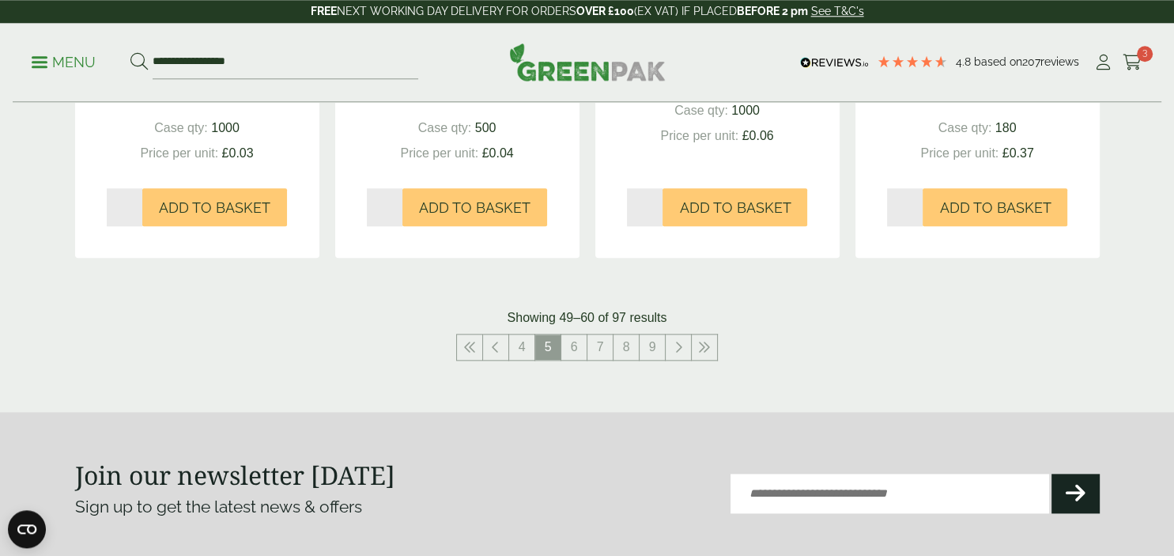
scroll to position [1695, 0]
click at [573, 355] on link "6" at bounding box center [573, 346] width 25 height 25
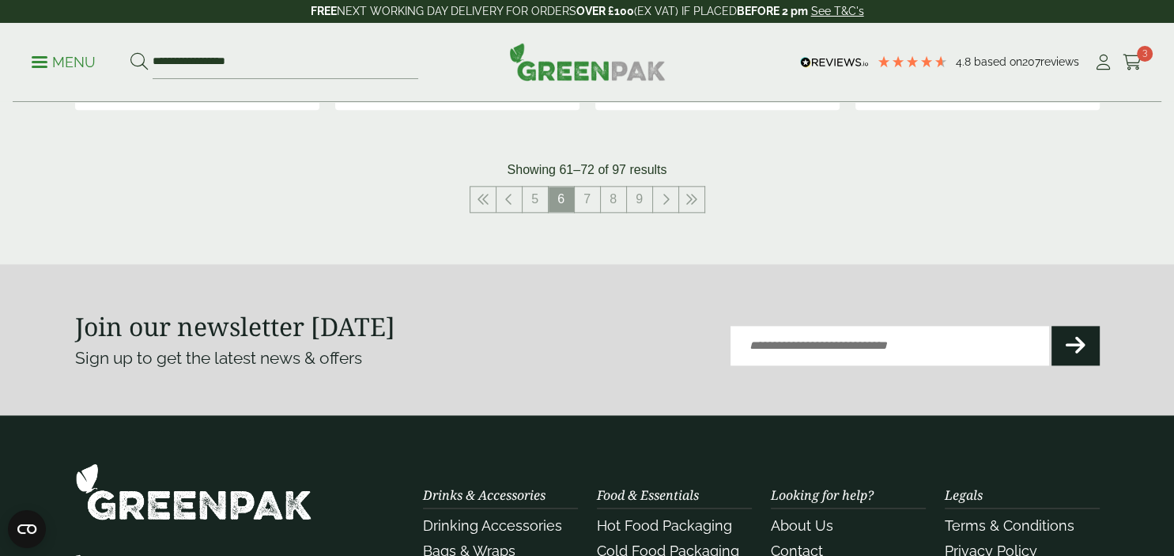
scroll to position [1890, 0]
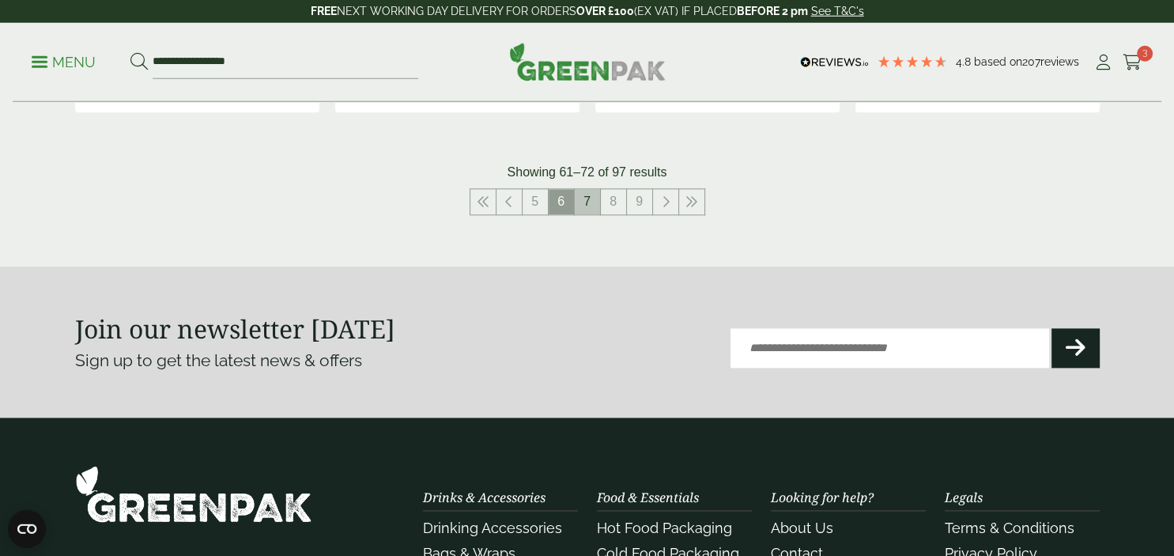
click at [593, 190] on link "7" at bounding box center [587, 202] width 25 height 25
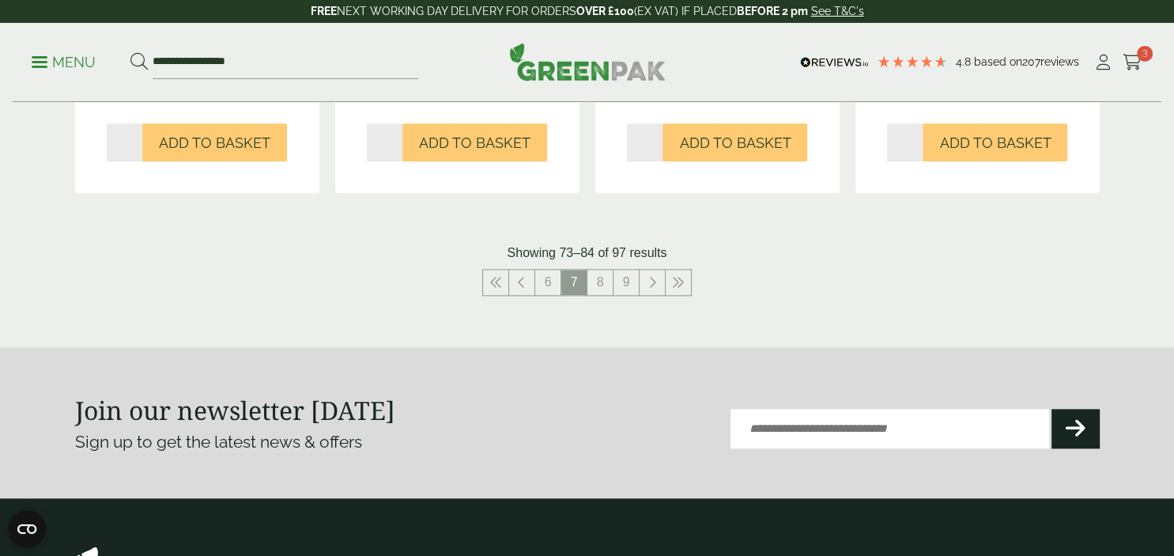
scroll to position [1847, 0]
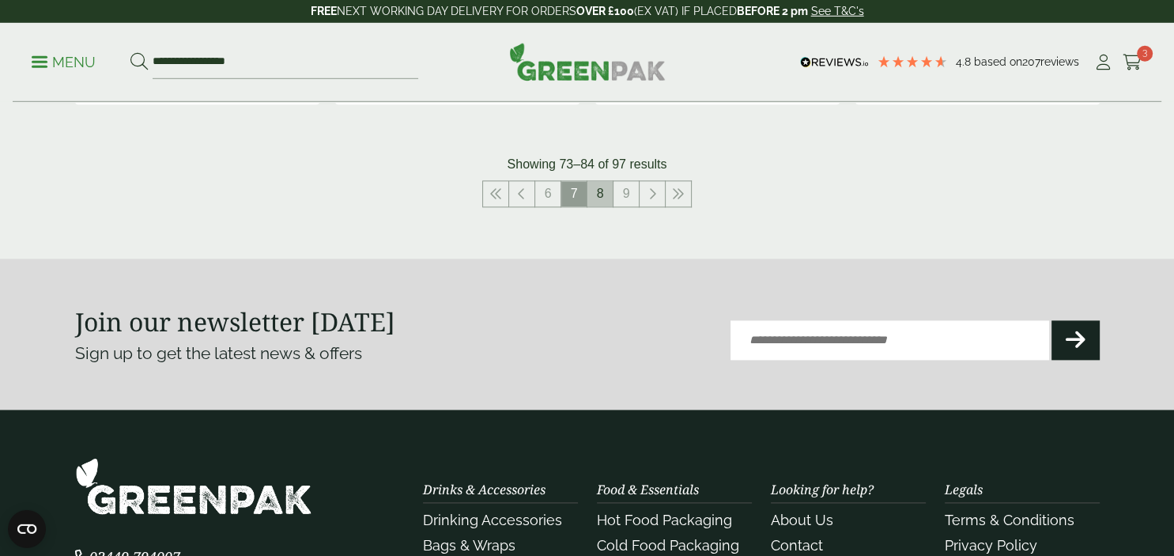
click at [606, 207] on link "8" at bounding box center [599, 194] width 25 height 25
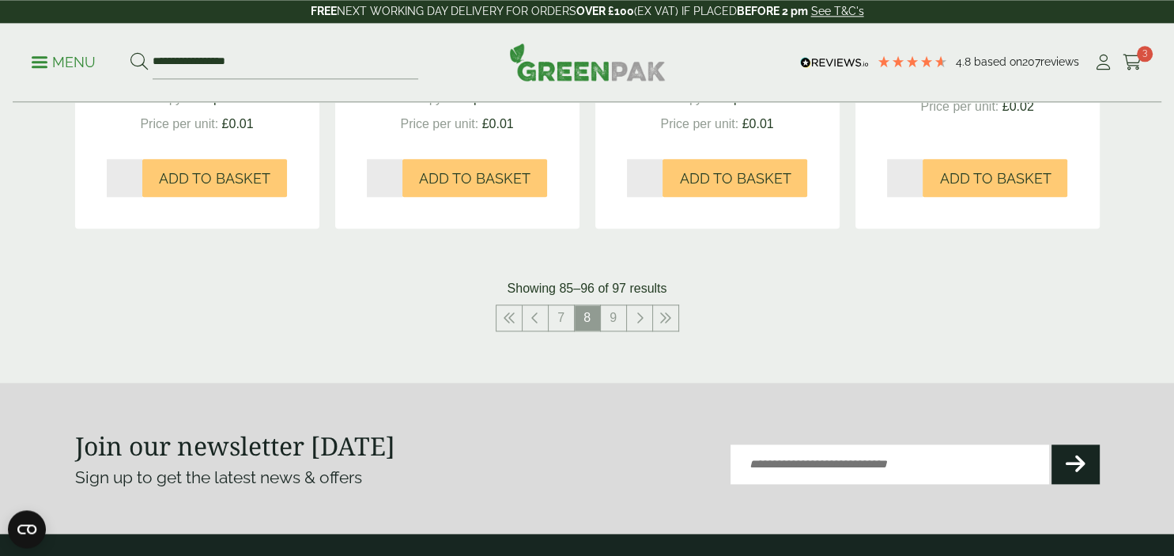
scroll to position [1723, 0]
click at [614, 320] on link "9" at bounding box center [613, 317] width 25 height 25
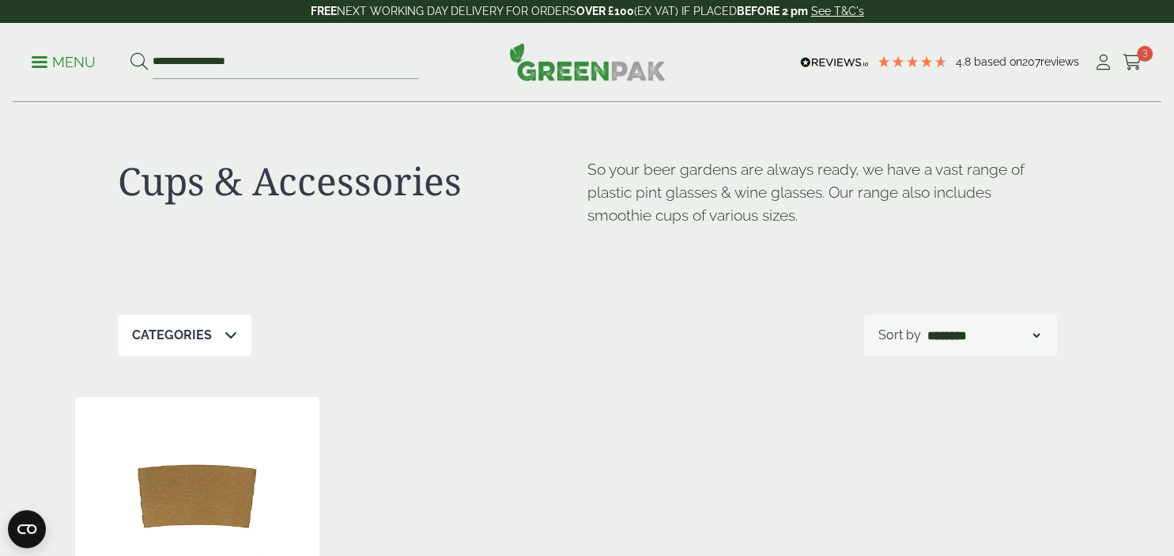
click at [47, 55] on p "Menu" at bounding box center [64, 62] width 64 height 19
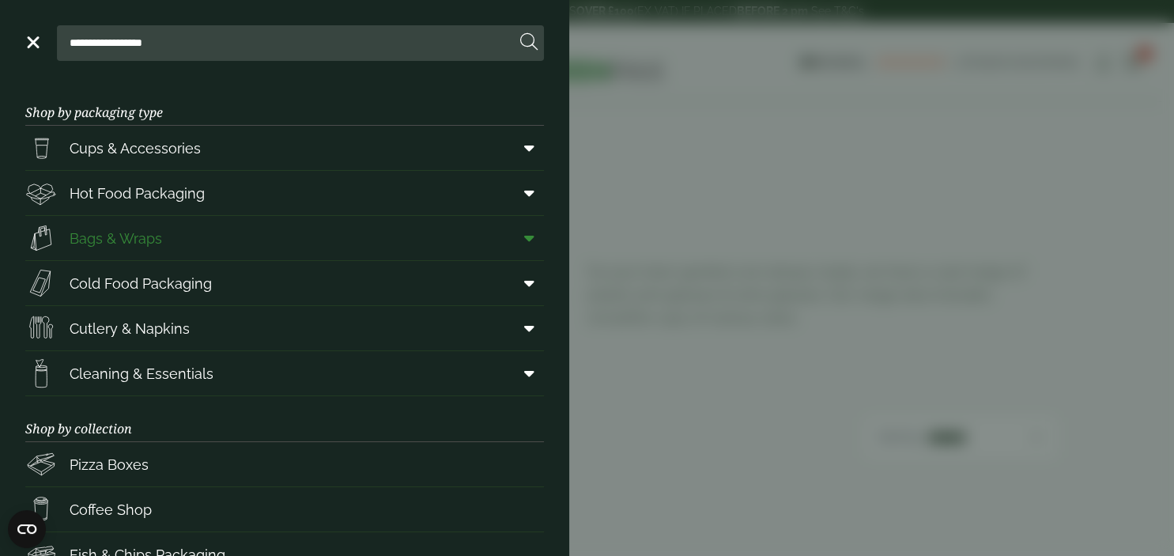
click at [107, 238] on span "Bags & Wraps" at bounding box center [116, 238] width 92 height 21
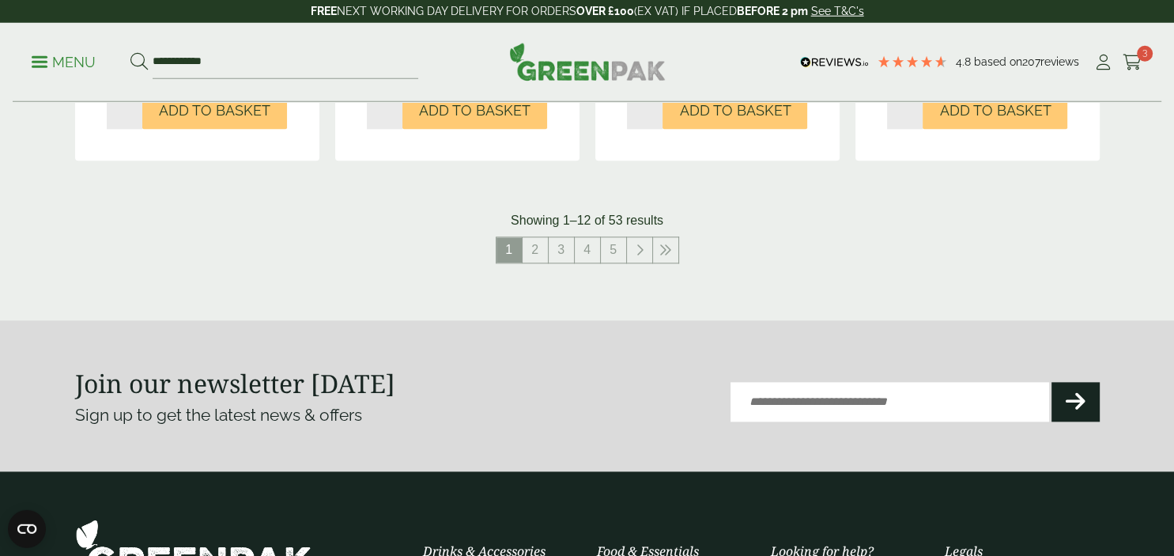
scroll to position [1813, 0]
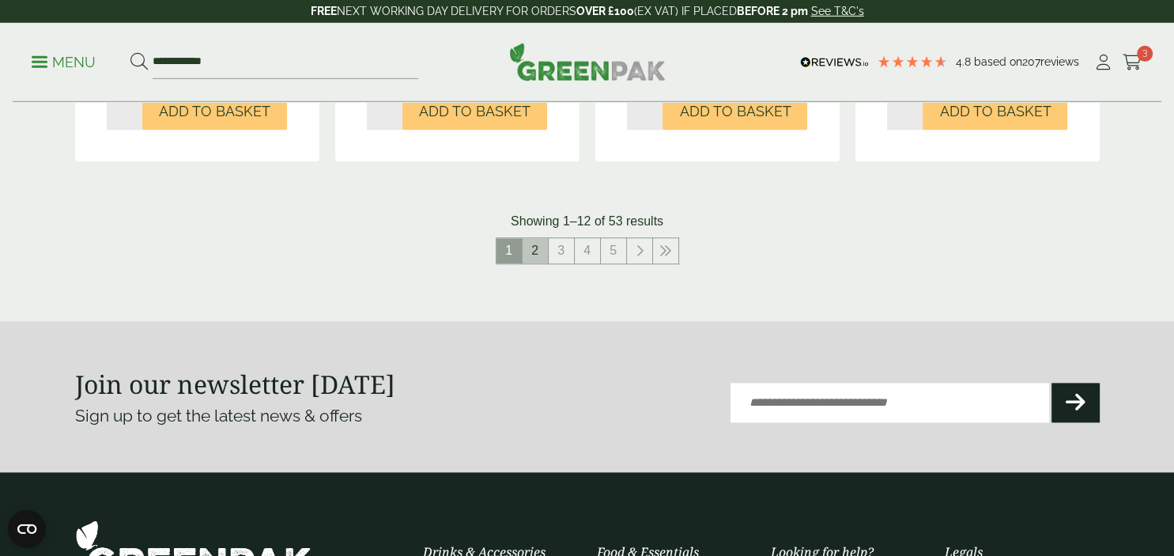
click at [539, 262] on link "2" at bounding box center [535, 251] width 25 height 25
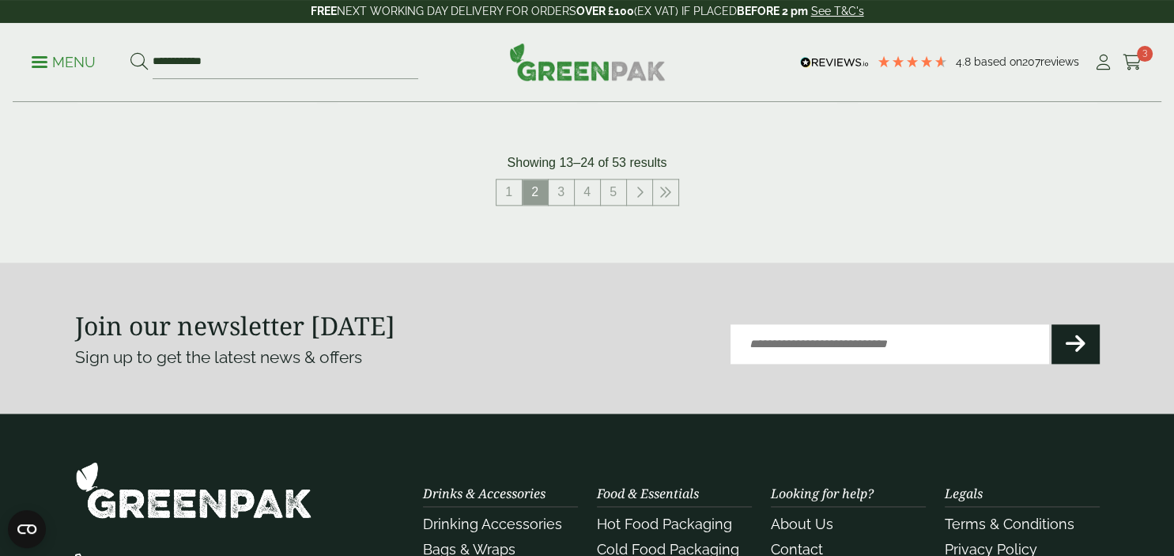
scroll to position [1870, 0]
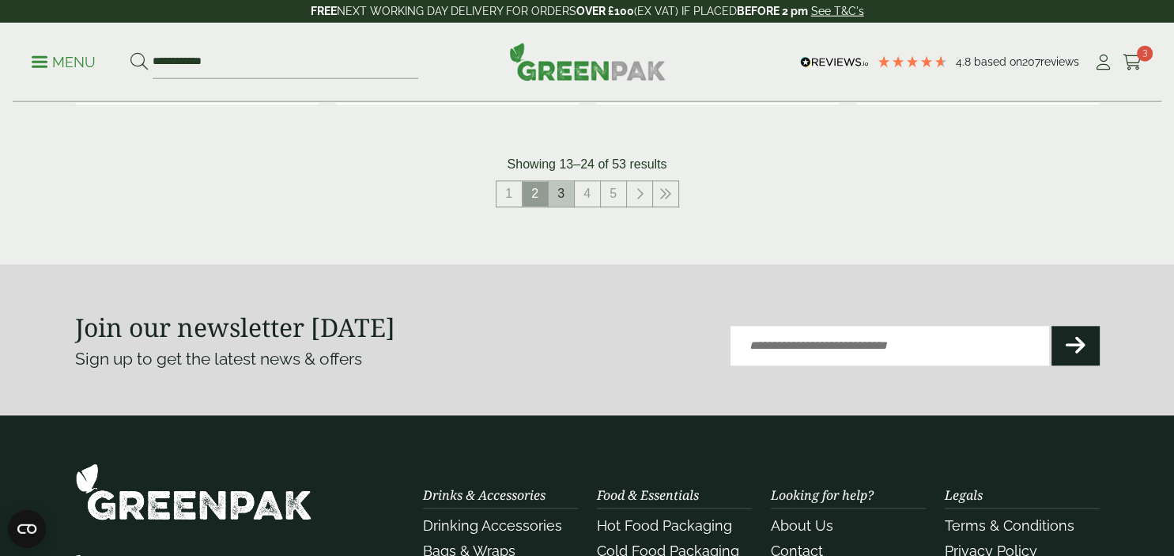
click at [561, 190] on link "3" at bounding box center [561, 194] width 25 height 25
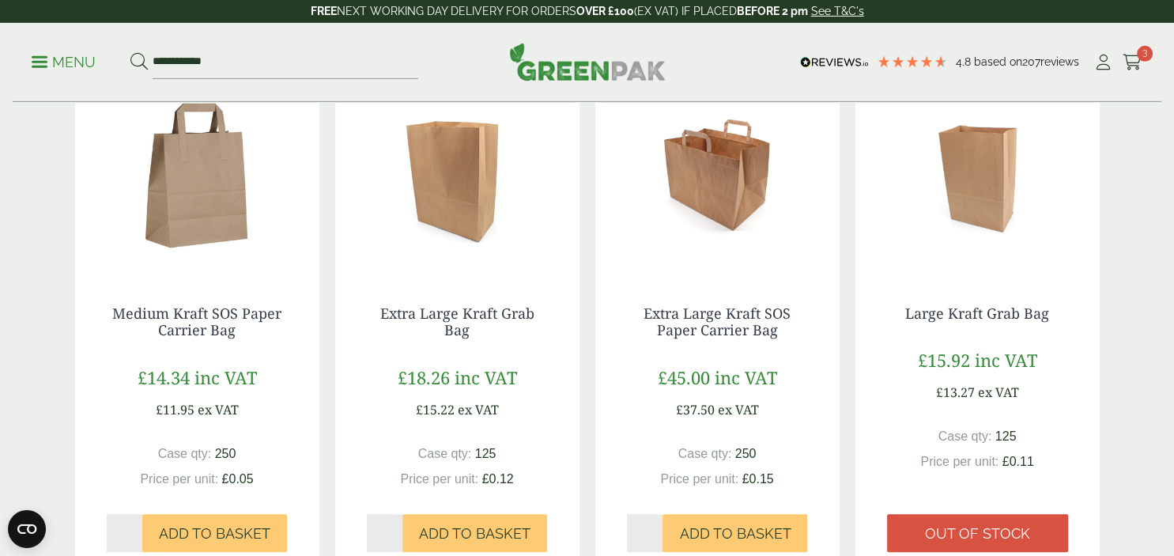
scroll to position [1389, 0]
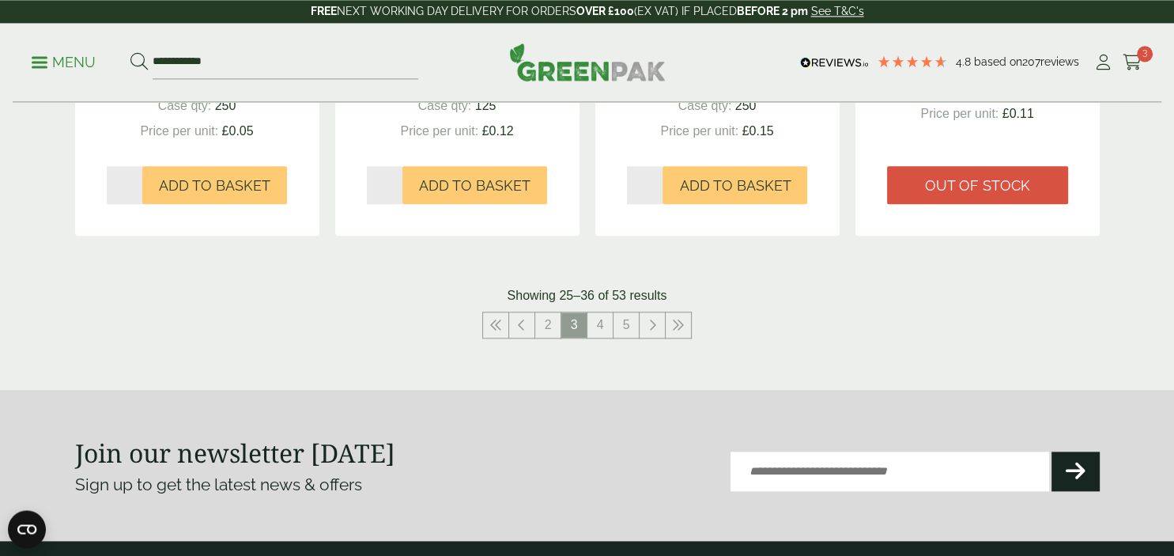
scroll to position [1742, 0]
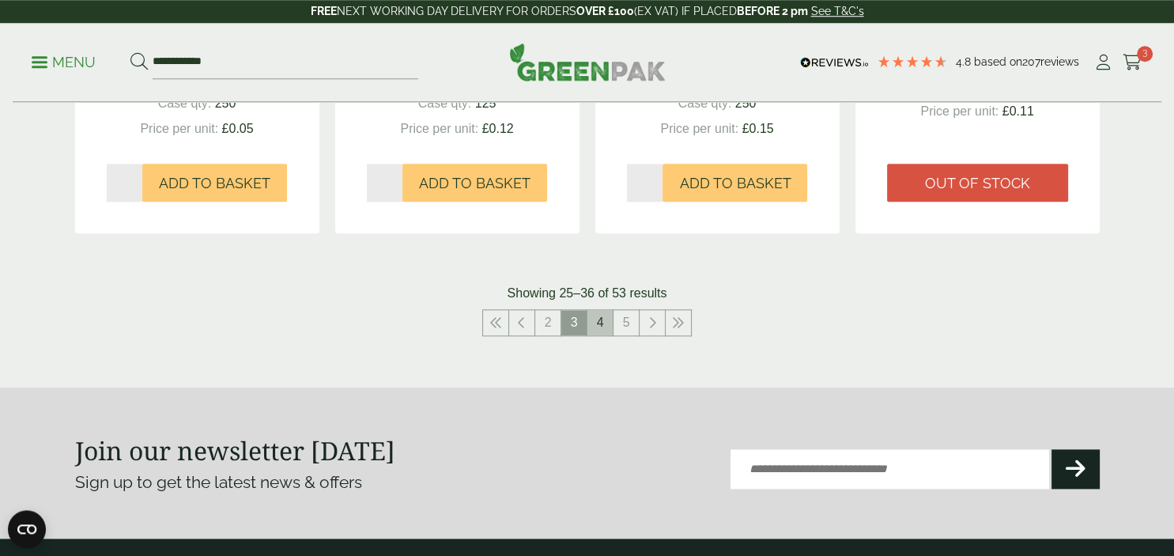
click at [598, 323] on link "4" at bounding box center [599, 322] width 25 height 25
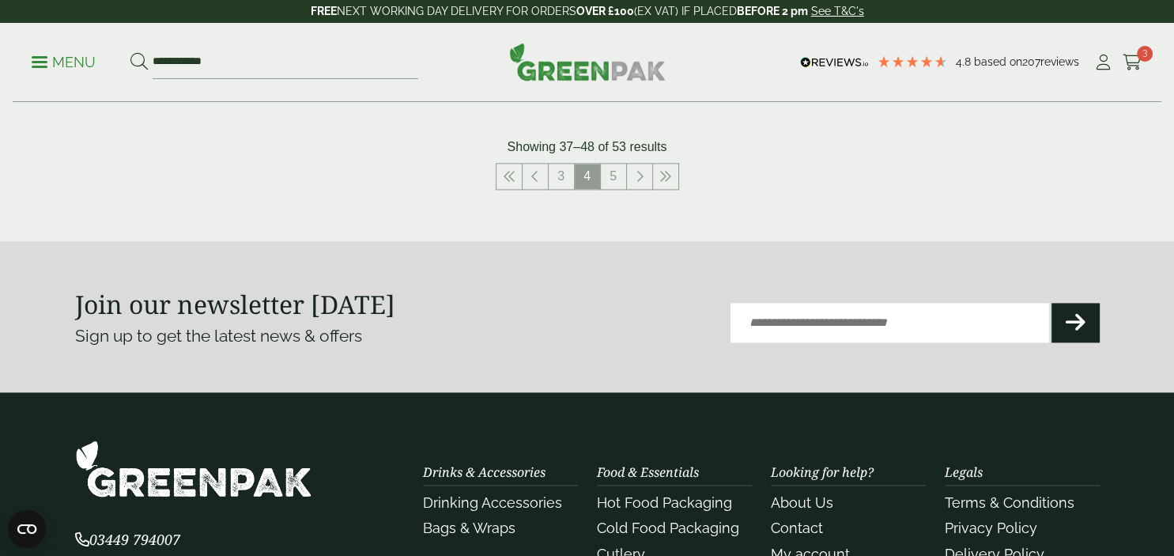
scroll to position [1892, 0]
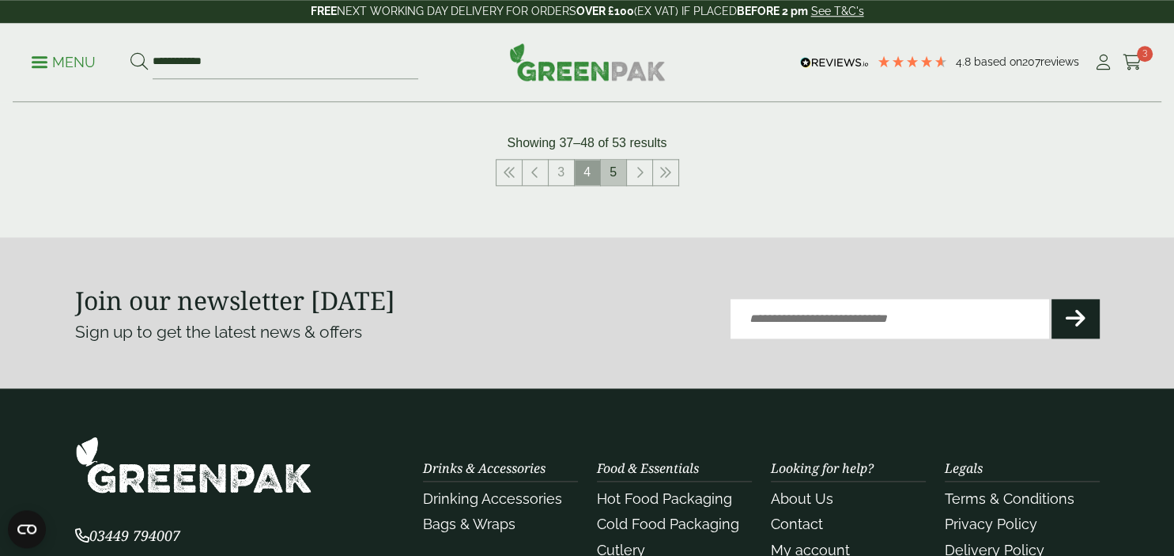
click at [615, 174] on link "5" at bounding box center [613, 172] width 25 height 25
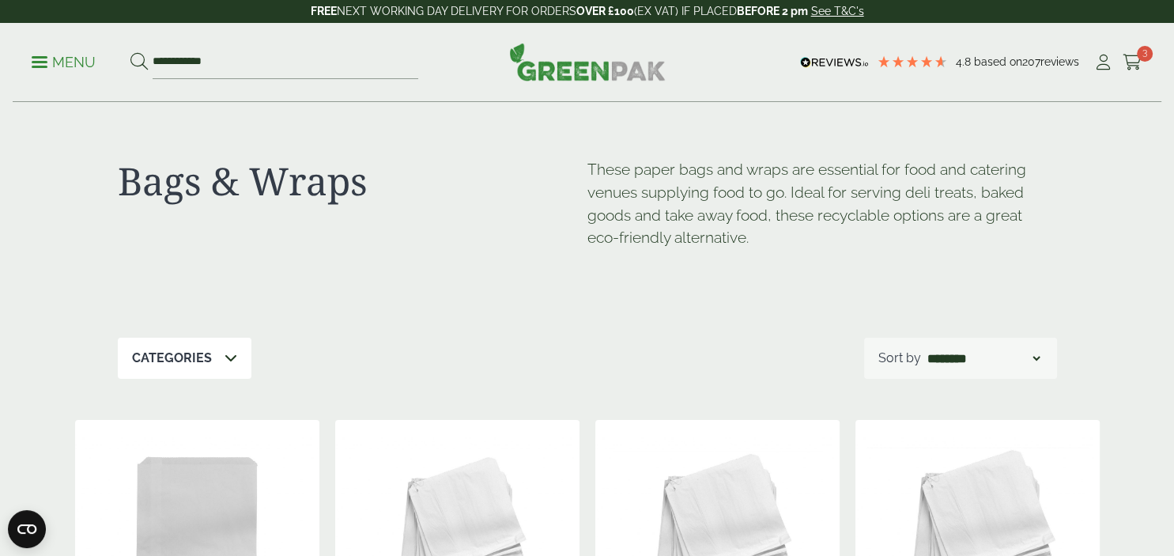
click at [45, 67] on link "Menu" at bounding box center [64, 61] width 64 height 16
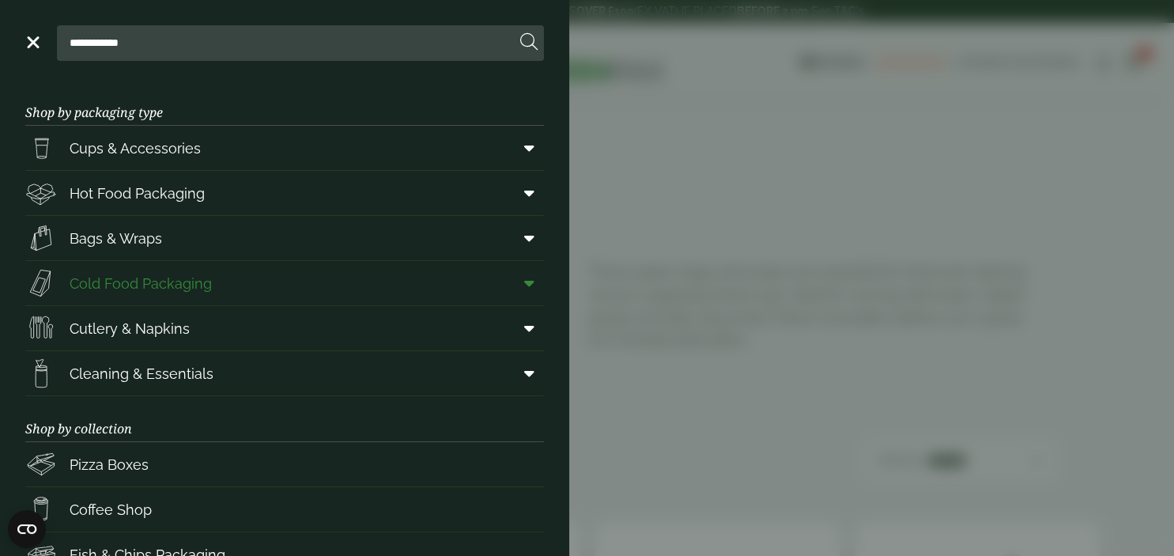
click at [138, 285] on span "Cold Food Packaging" at bounding box center [141, 283] width 142 height 21
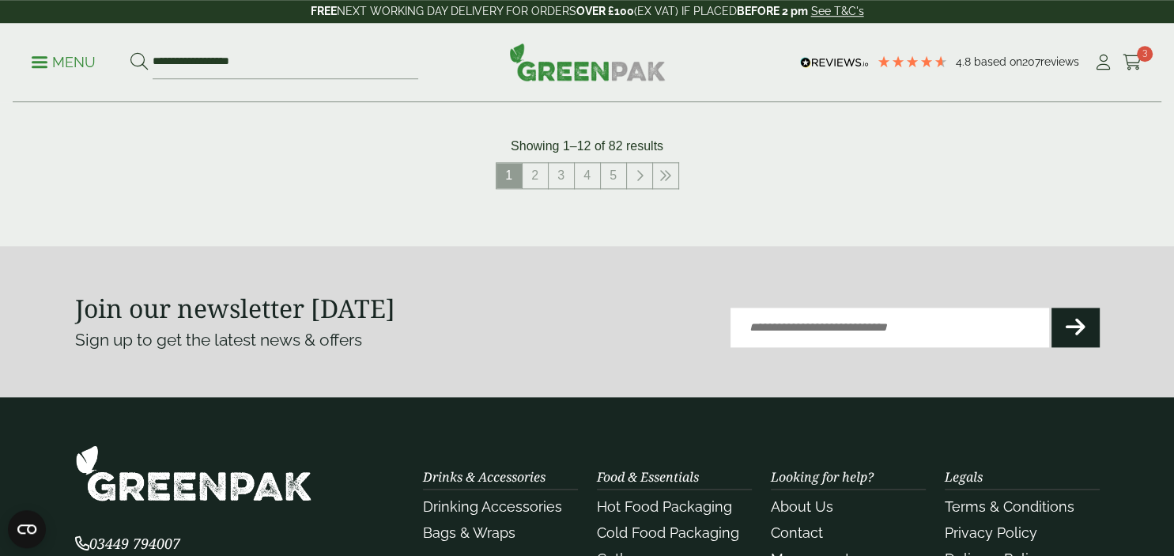
scroll to position [1913, 0]
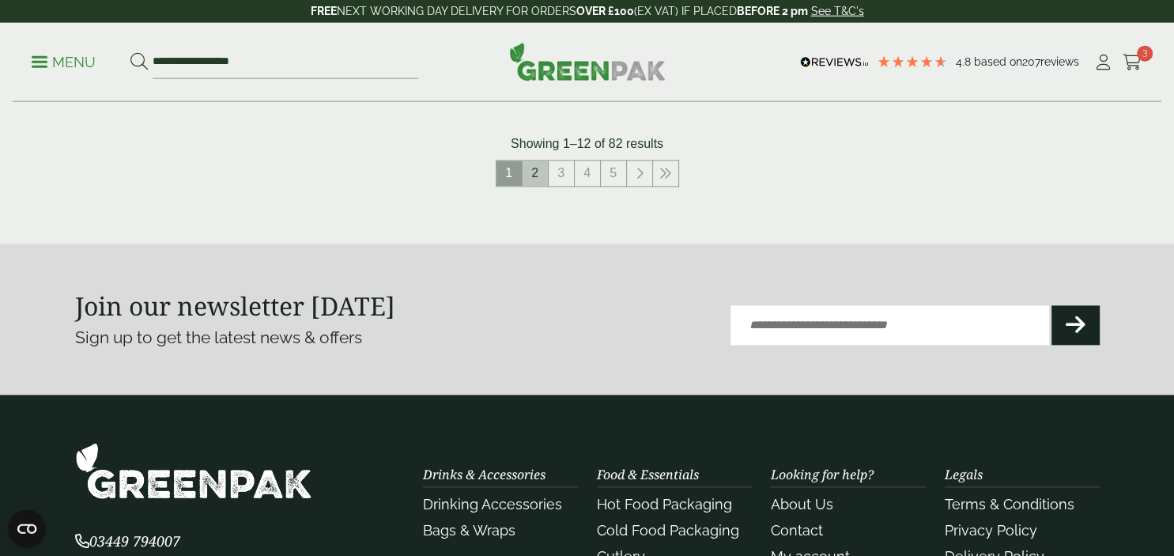
click at [535, 176] on link "2" at bounding box center [535, 173] width 25 height 25
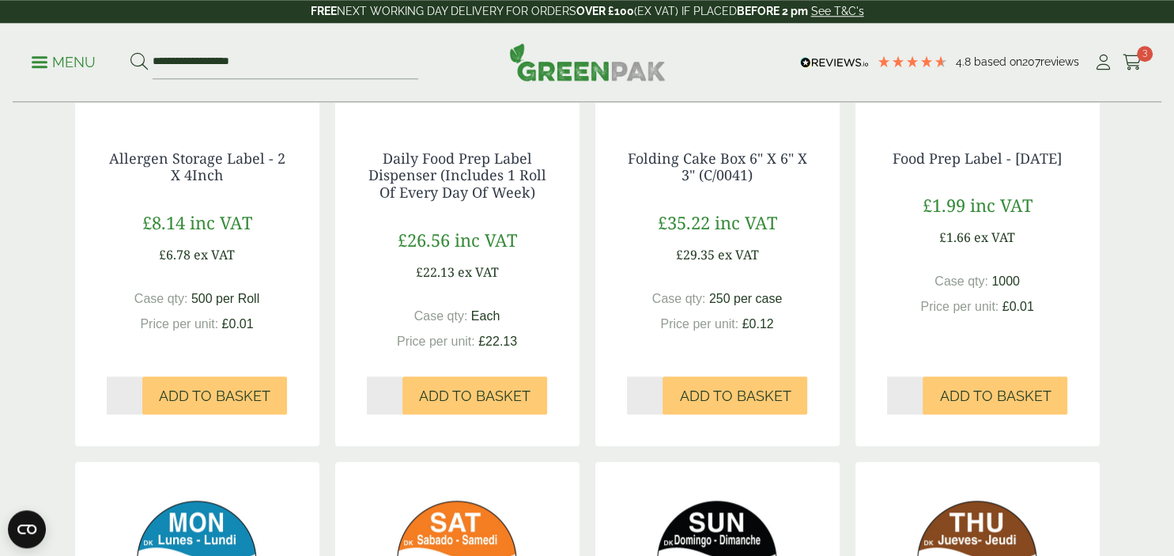
scroll to position [851, 0]
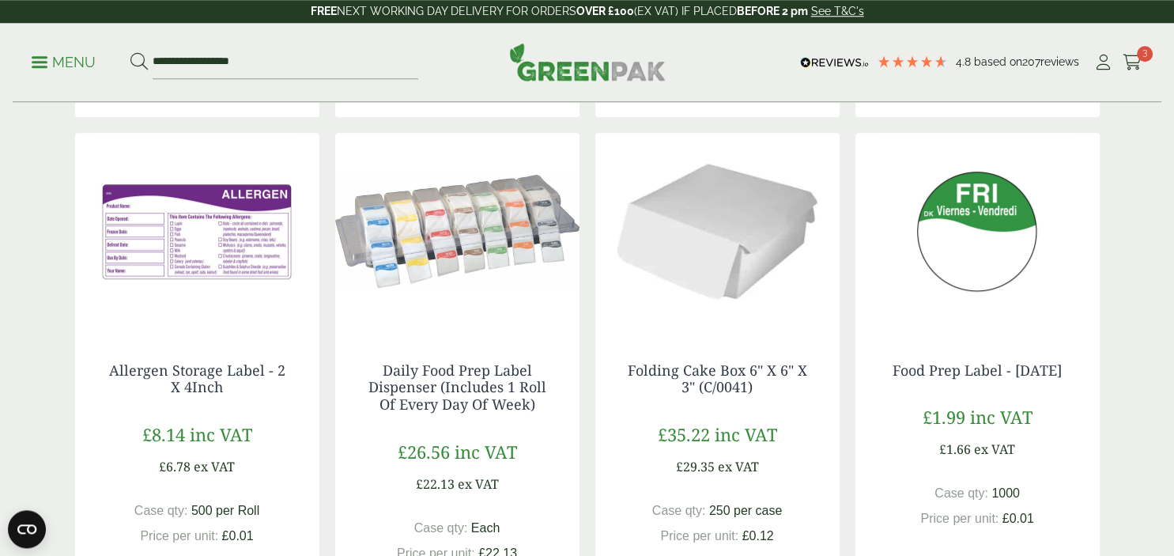
click at [449, 231] on img at bounding box center [457, 232] width 244 height 198
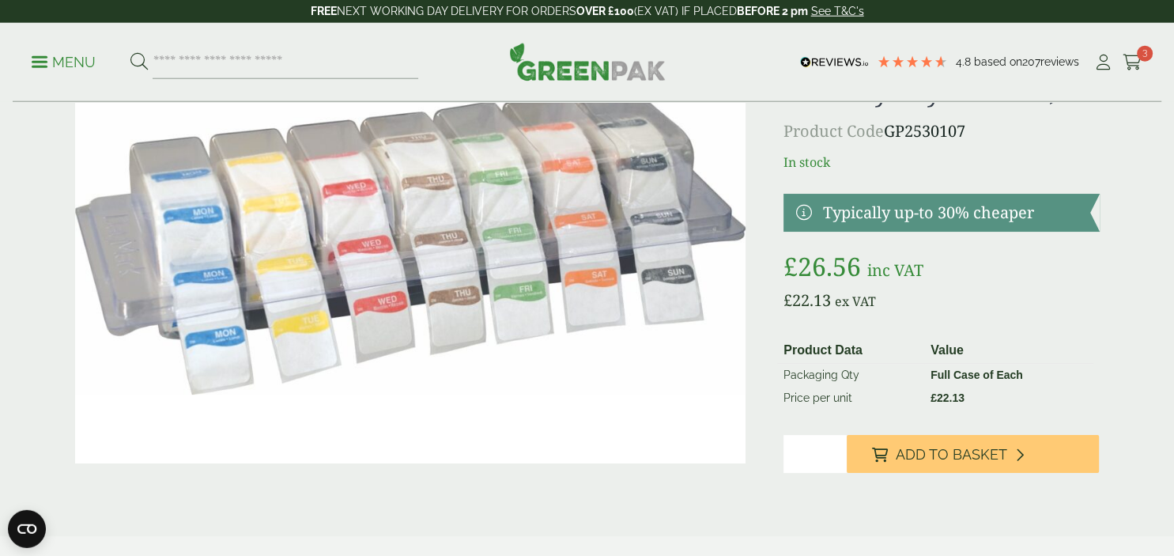
scroll to position [139, 0]
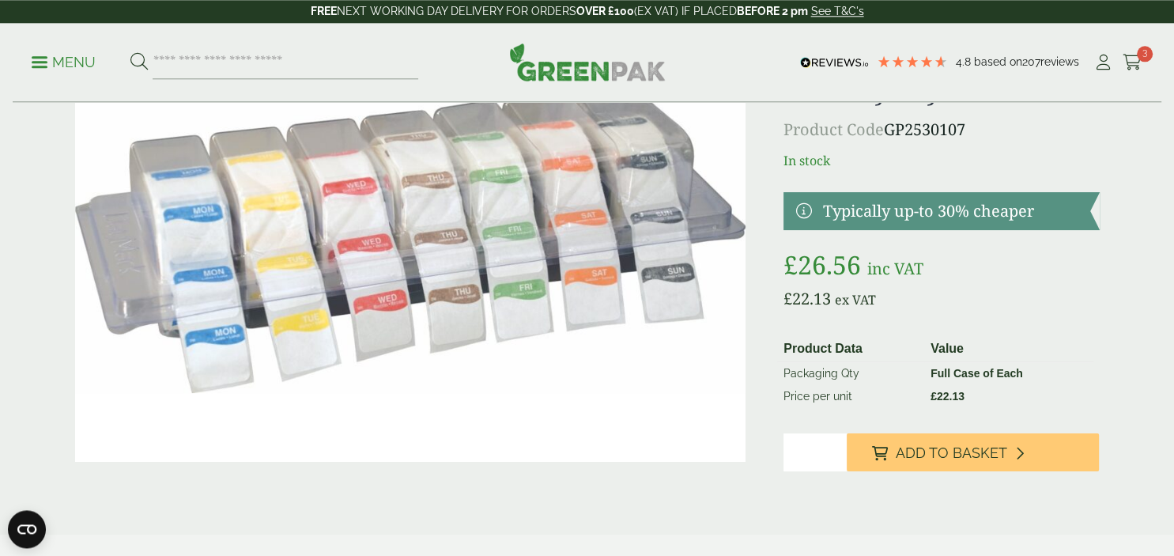
click at [693, 259] on img at bounding box center [410, 237] width 671 height 447
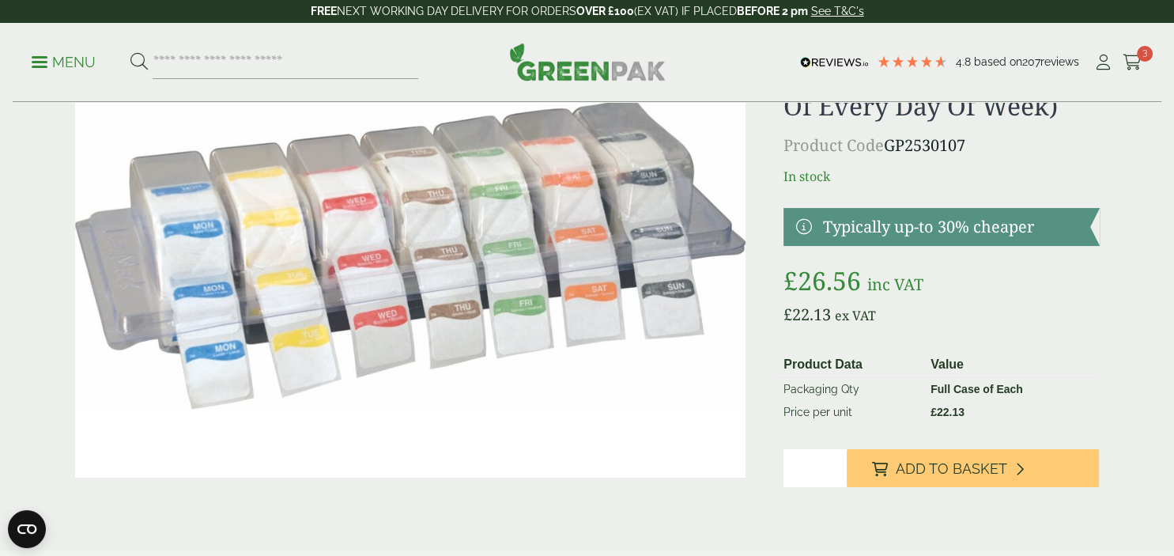
scroll to position [124, 0]
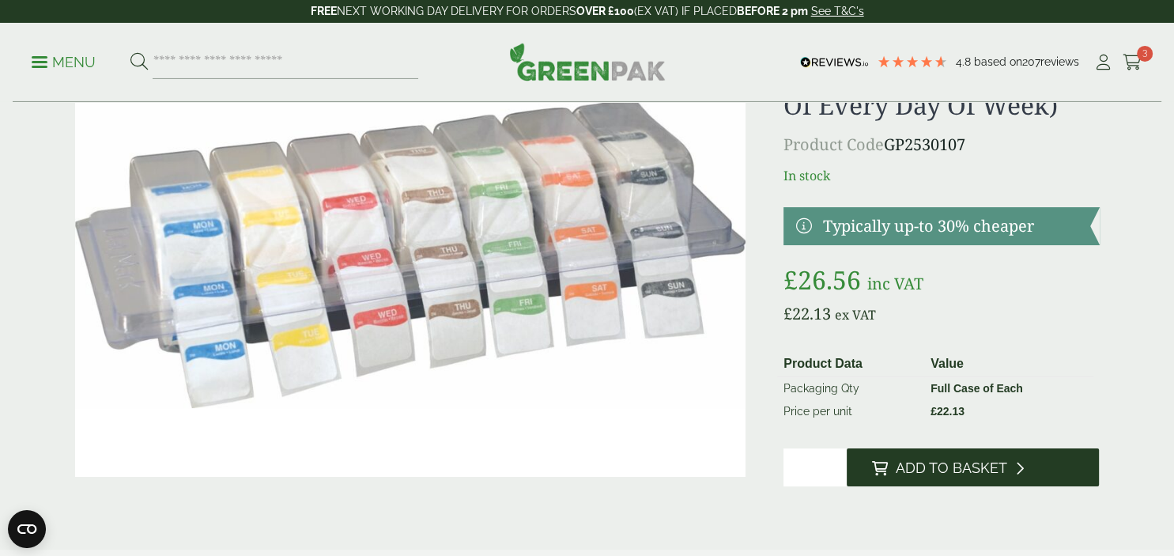
click at [950, 462] on span "Add to Basket" at bounding box center [951, 467] width 111 height 17
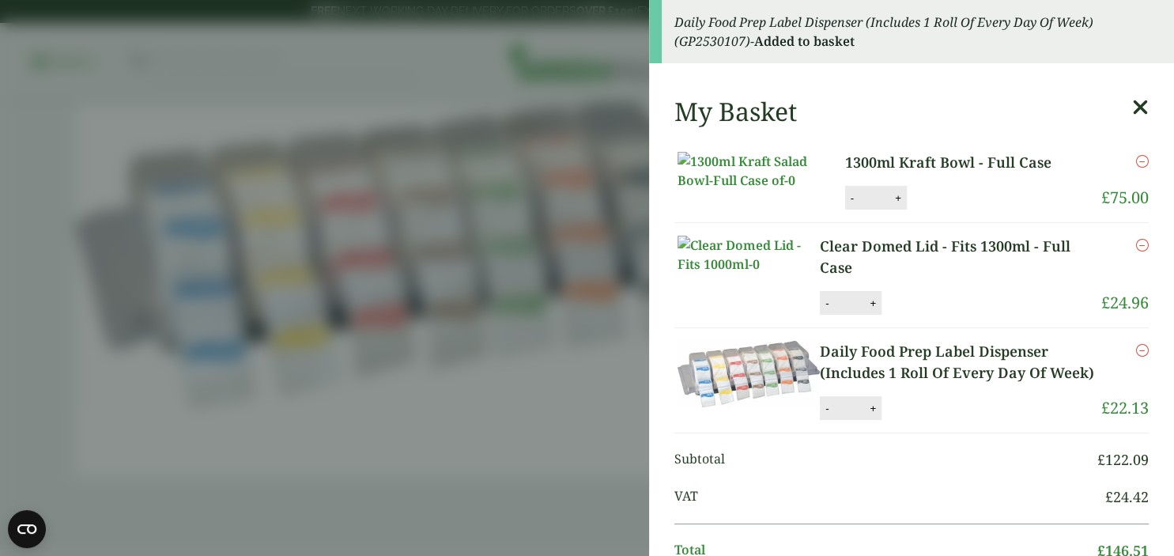
click at [515, 329] on aside "Daily Food Prep Label Dispenser (Includes 1 Roll Of Every Day Of Week) (GP25301…" at bounding box center [587, 278] width 1174 height 556
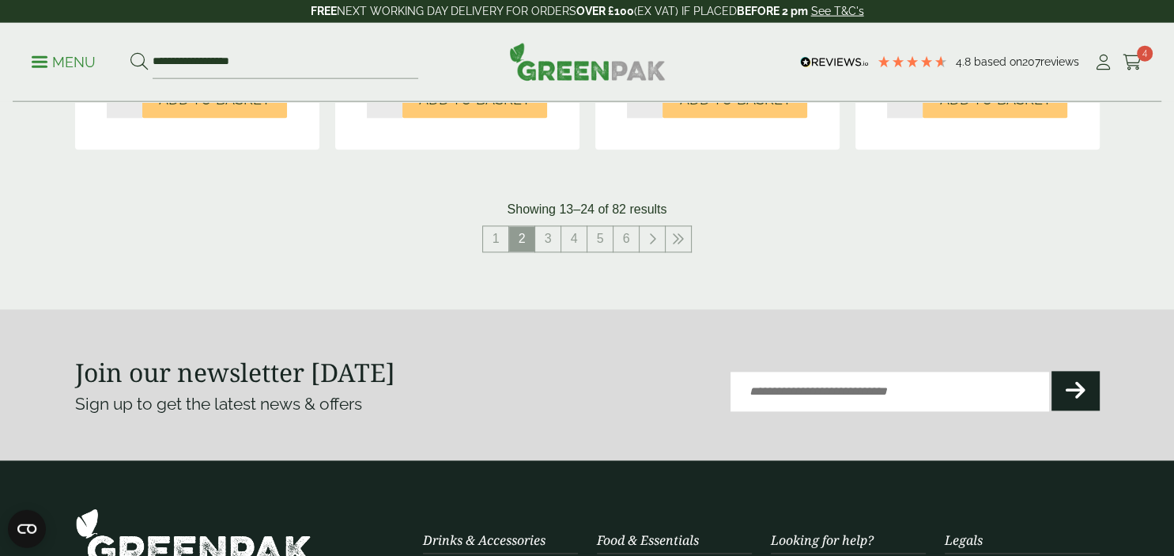
scroll to position [1901, 0]
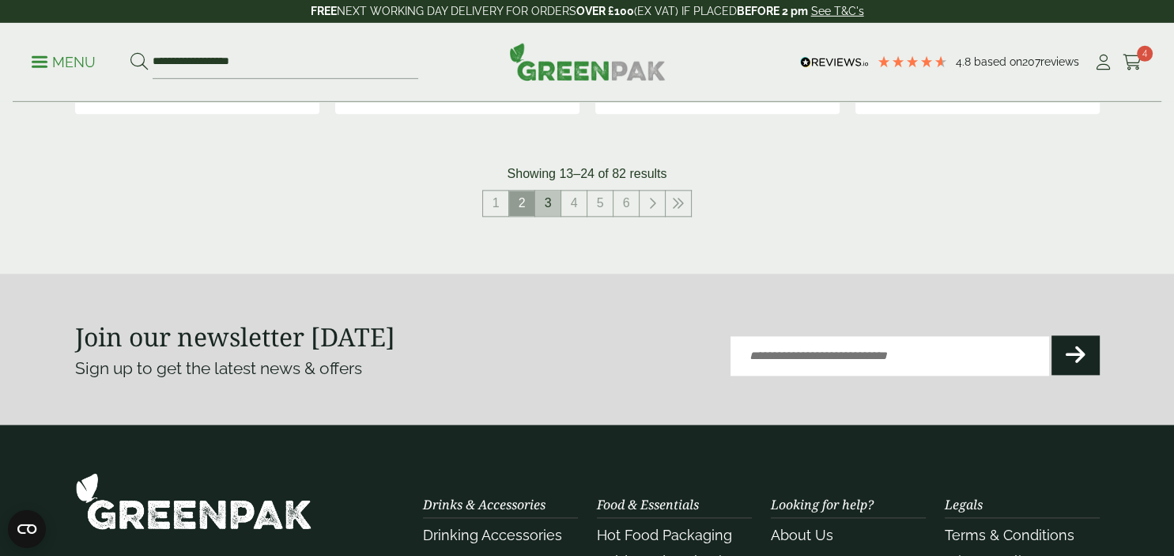
click at [553, 216] on link "3" at bounding box center [547, 203] width 25 height 25
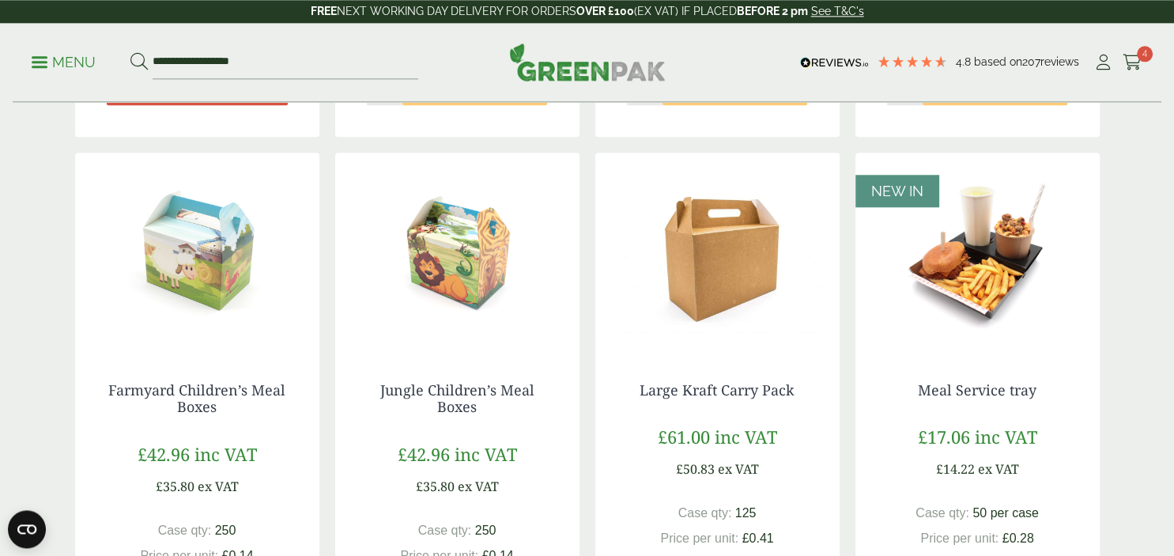
scroll to position [1321, 0]
click at [698, 257] on img at bounding box center [717, 251] width 244 height 198
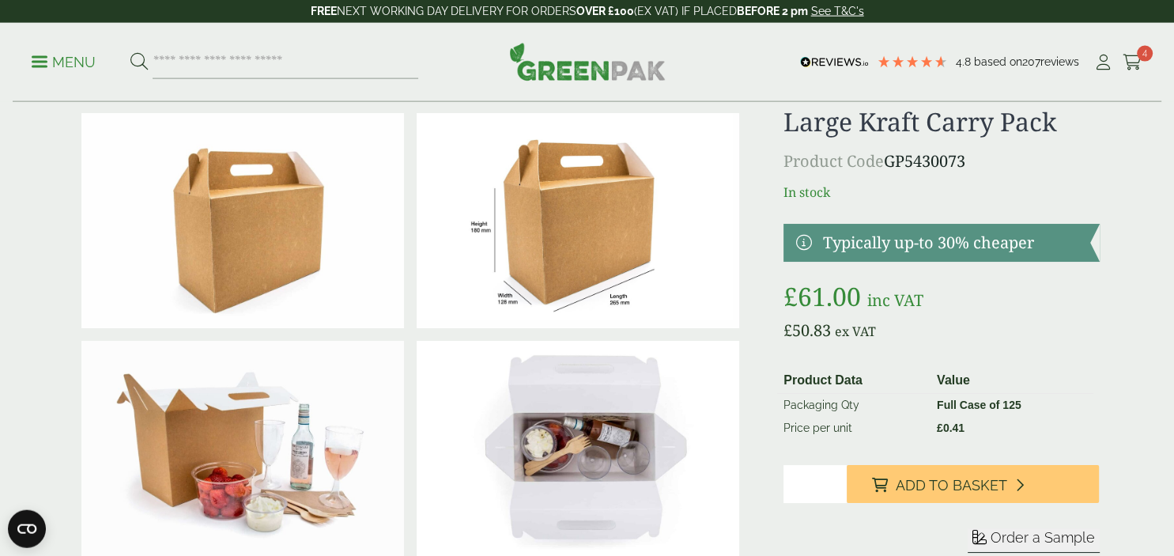
scroll to position [46, 0]
click at [587, 236] on img at bounding box center [578, 221] width 323 height 215
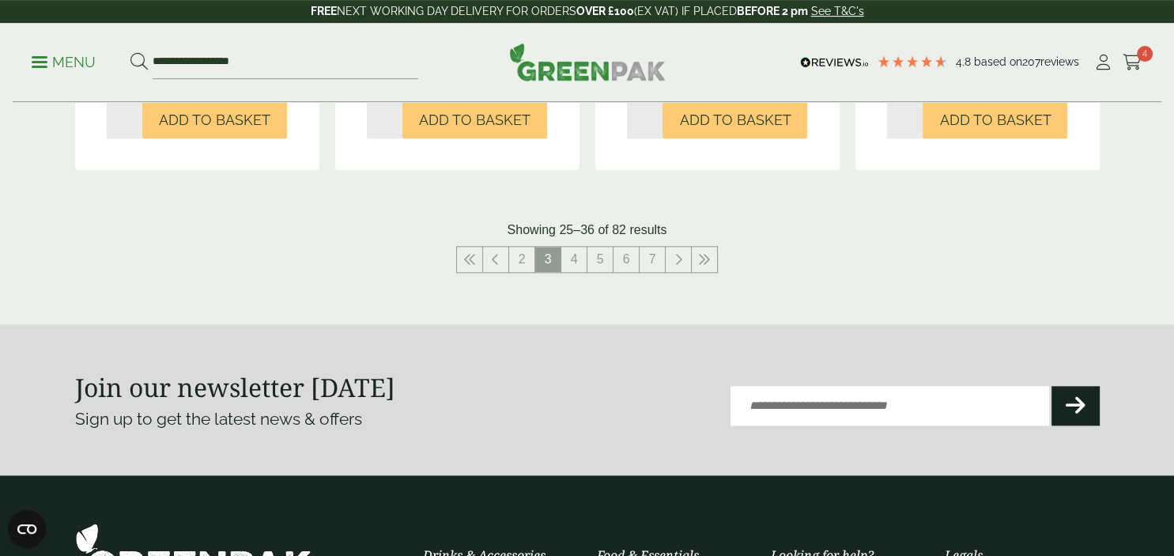
scroll to position [1810, 0]
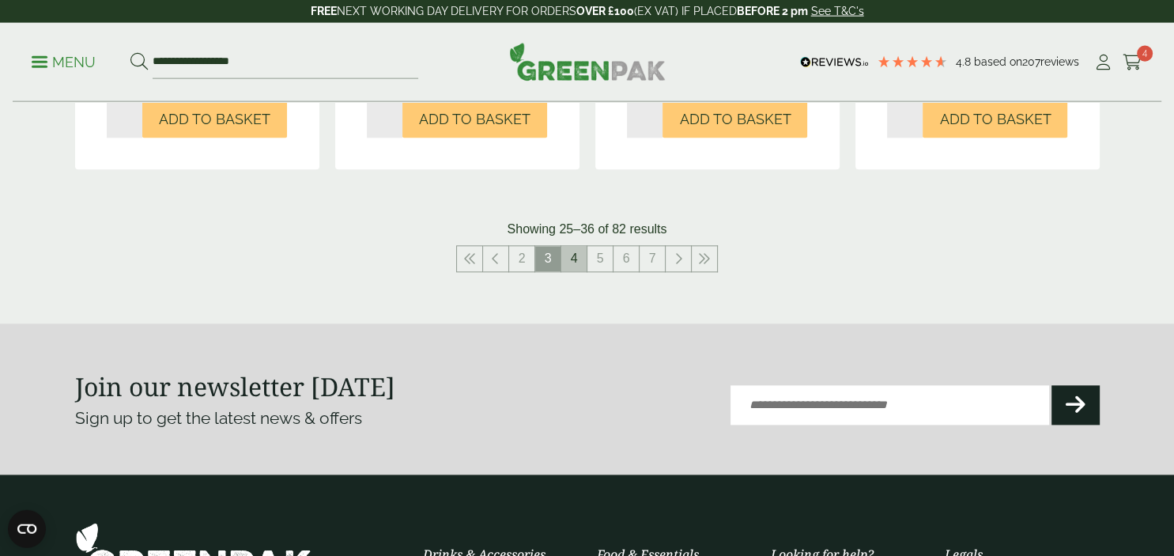
click at [572, 272] on link "4" at bounding box center [573, 259] width 25 height 25
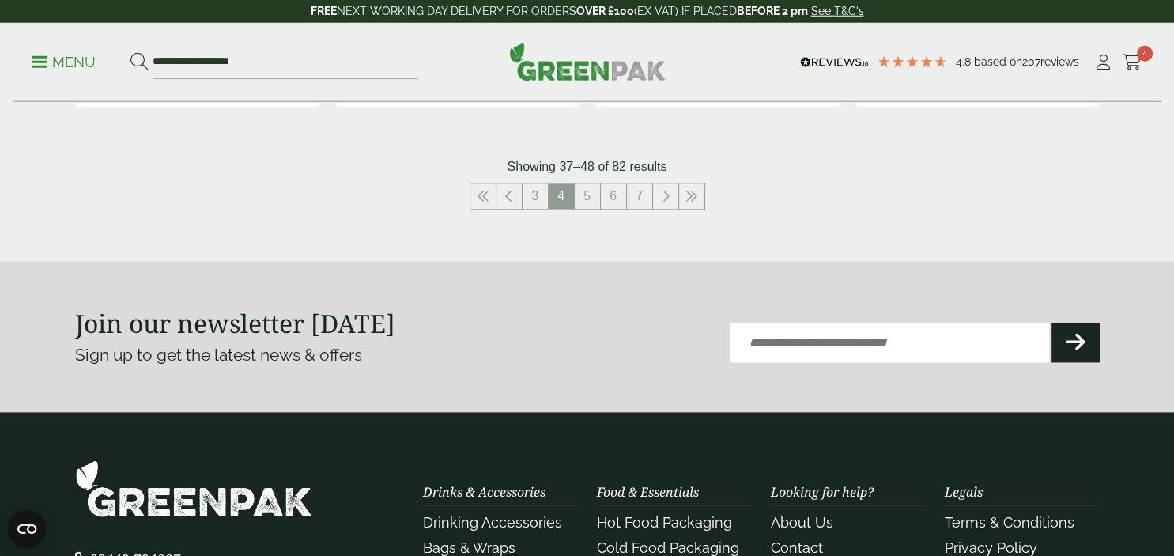
scroll to position [1923, 0]
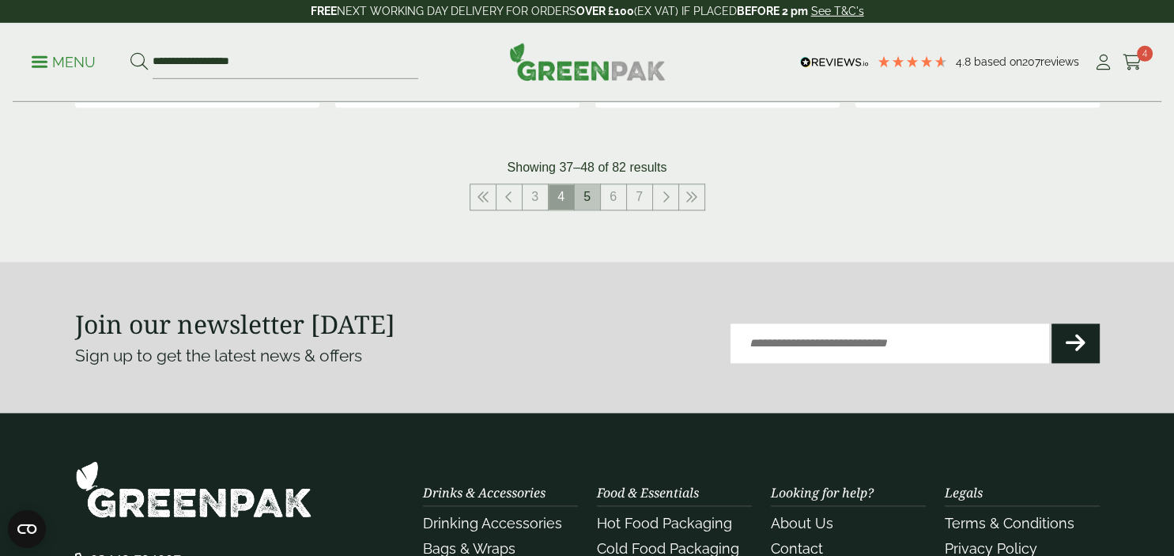
click at [590, 192] on link "5" at bounding box center [587, 197] width 25 height 25
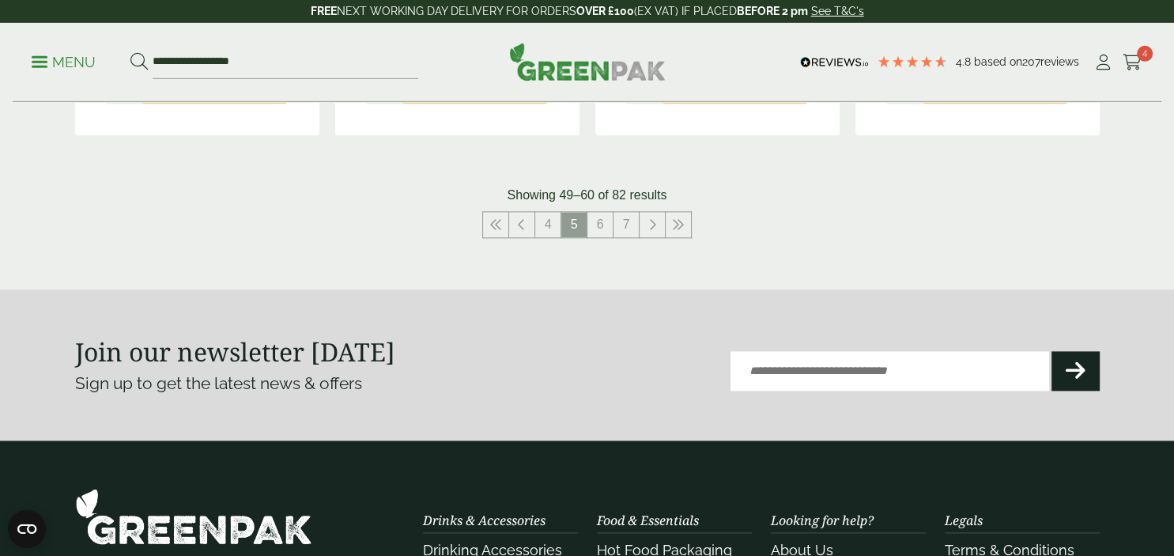
scroll to position [1852, 0]
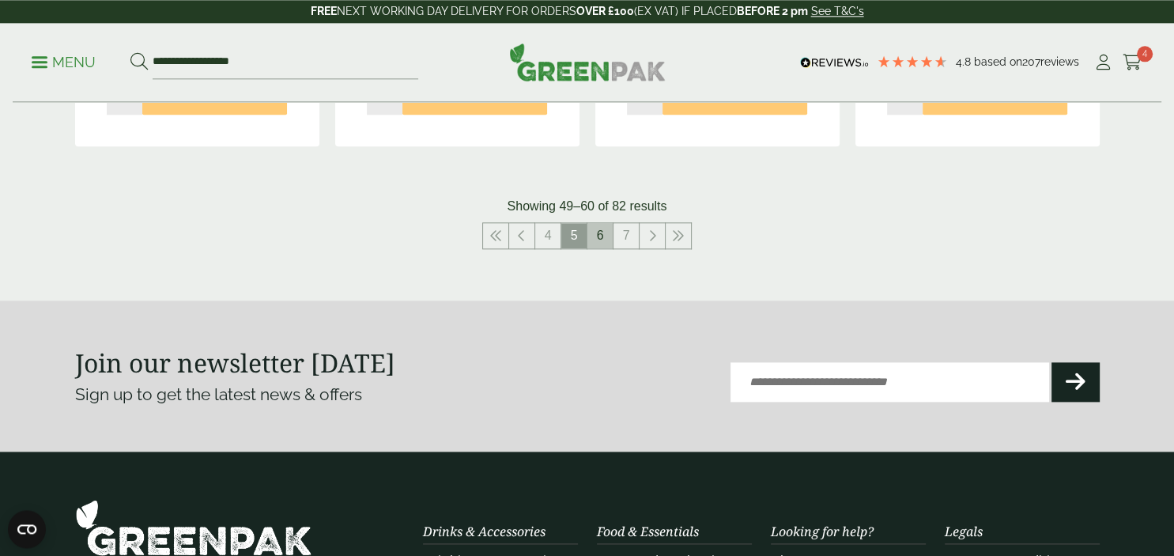
click at [599, 240] on link "6" at bounding box center [599, 235] width 25 height 25
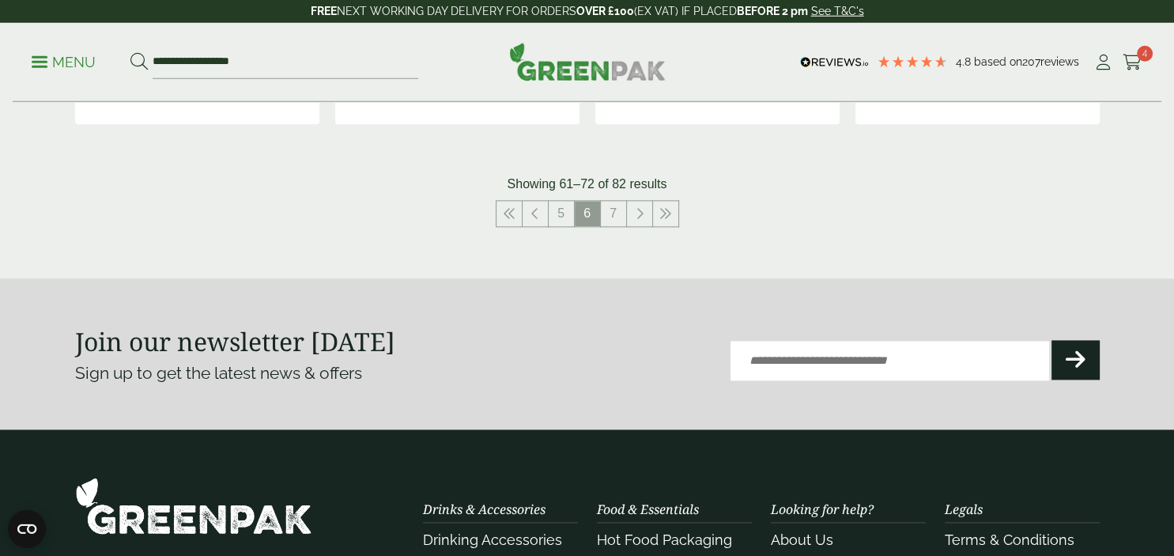
scroll to position [1924, 0]
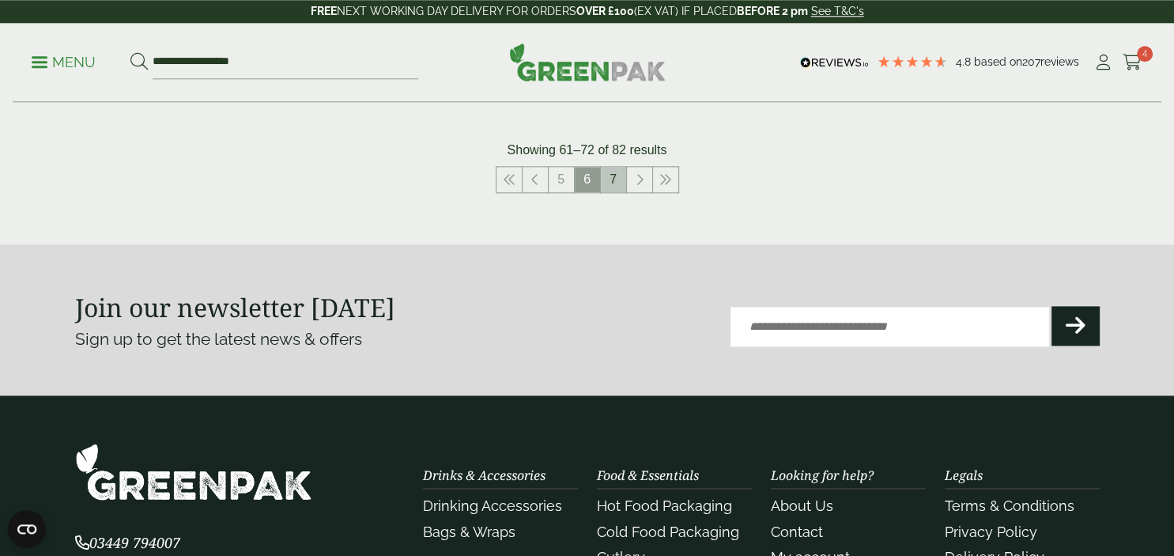
click at [617, 187] on link "7" at bounding box center [613, 179] width 25 height 25
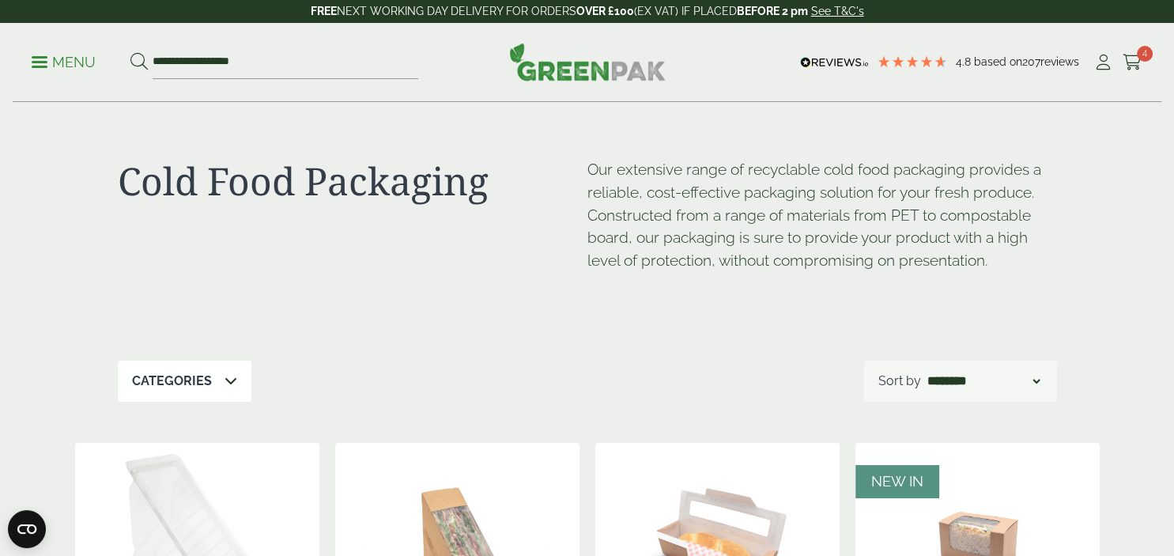
click at [51, 59] on p "Menu" at bounding box center [64, 62] width 64 height 19
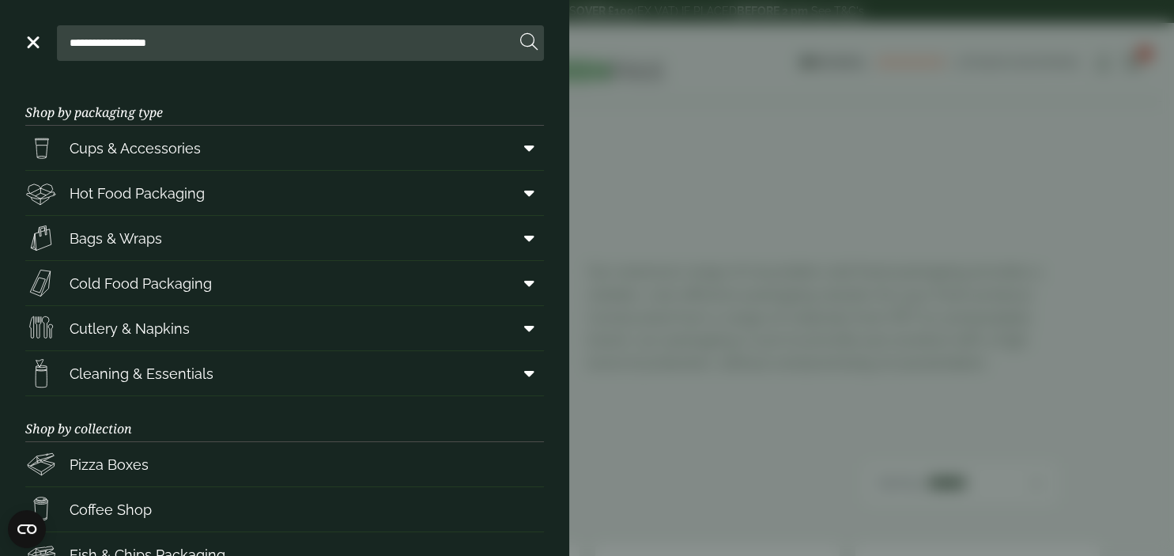
click at [727, 55] on aside "**********" at bounding box center [587, 278] width 1174 height 556
